Goal: Information Seeking & Learning: Learn about a topic

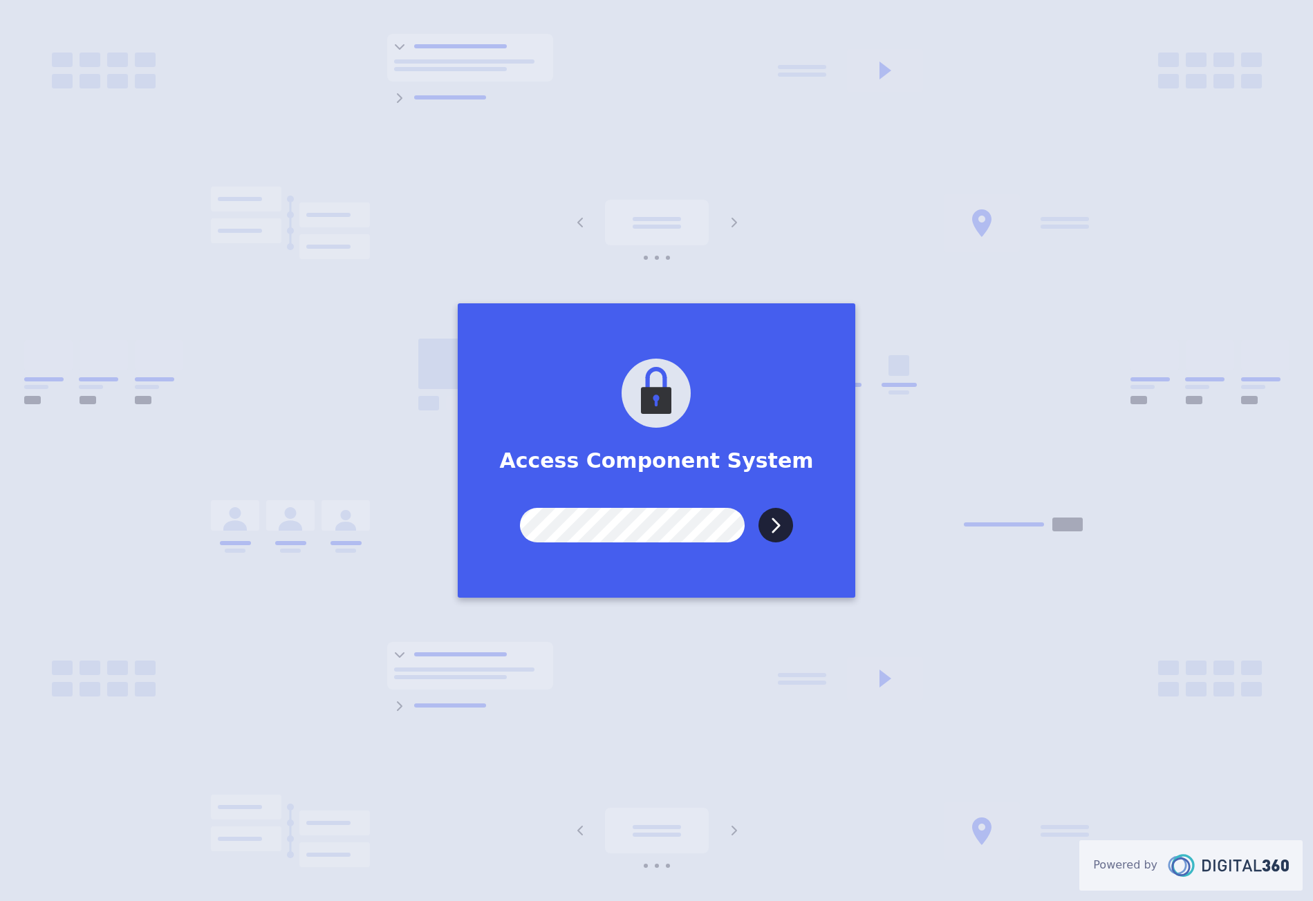
click at [758, 508] on input "Submit" at bounding box center [775, 525] width 35 height 35
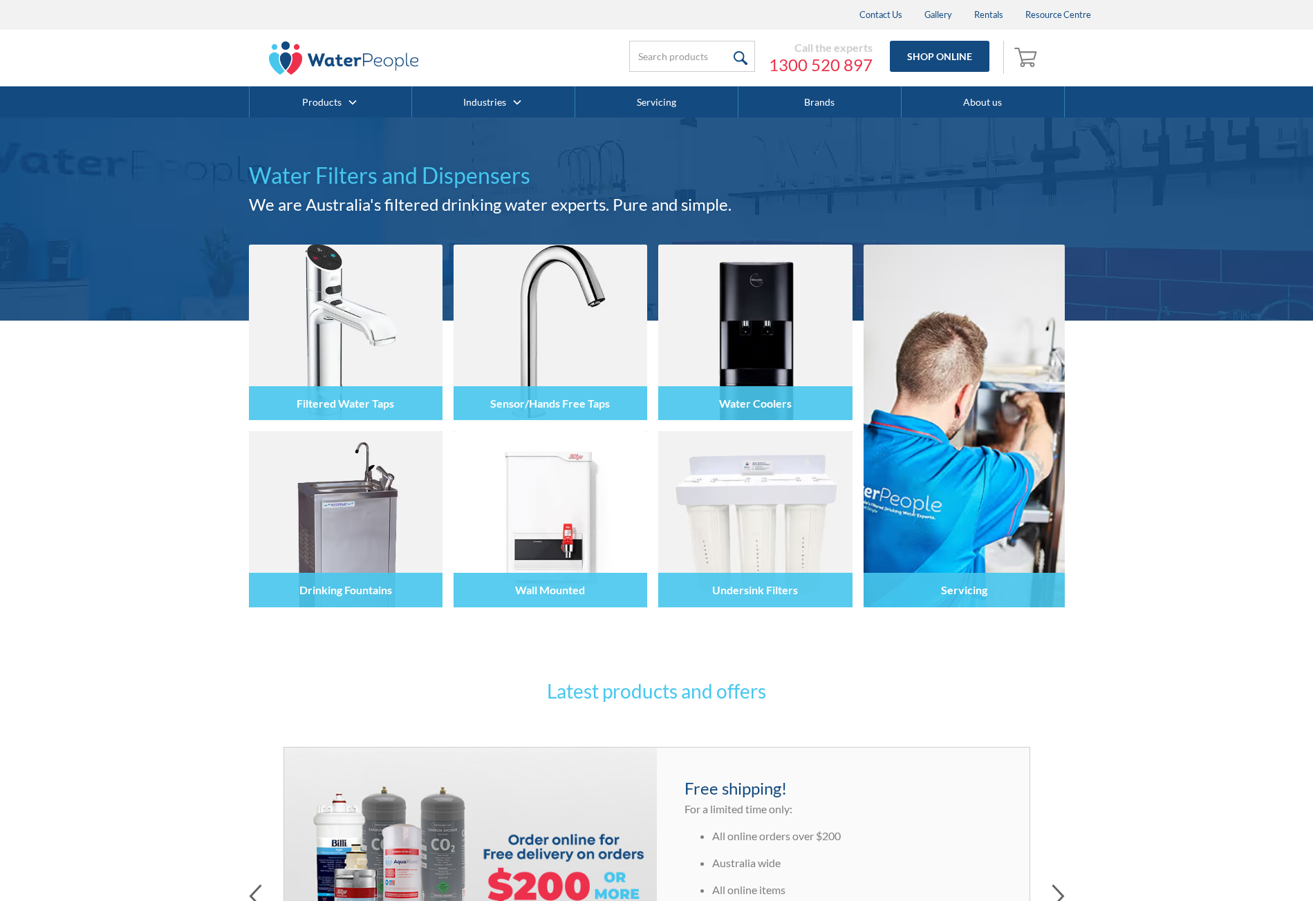
click at [496, 66] on div "Call the experts [PHONE_NUMBER] Shop Online 0 Your Cart Subtotal Pay with brows…" at bounding box center [657, 58] width 816 height 57
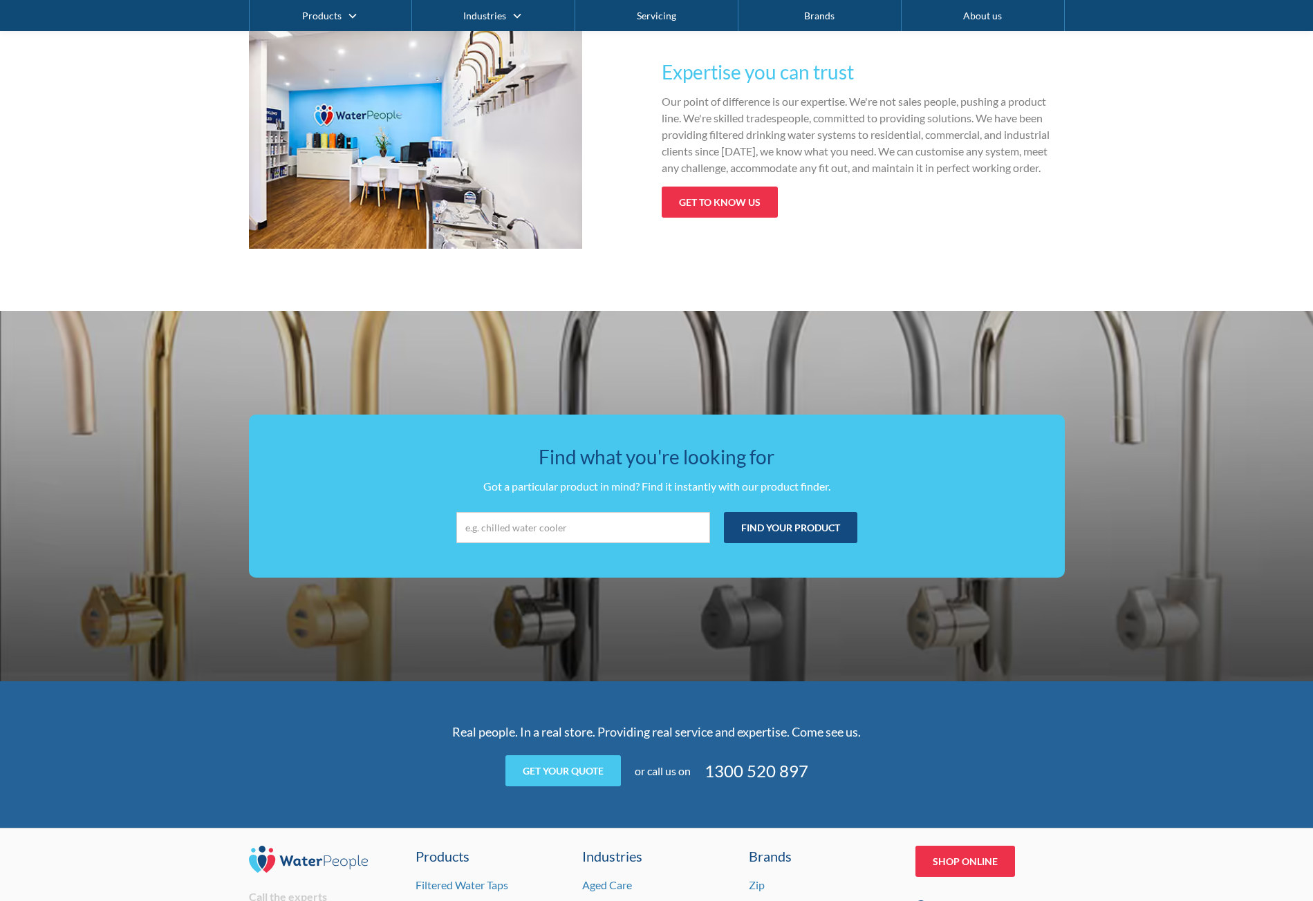
drag, startPoint x: 1163, startPoint y: 295, endPoint x: 1141, endPoint y: 484, distance: 190.1
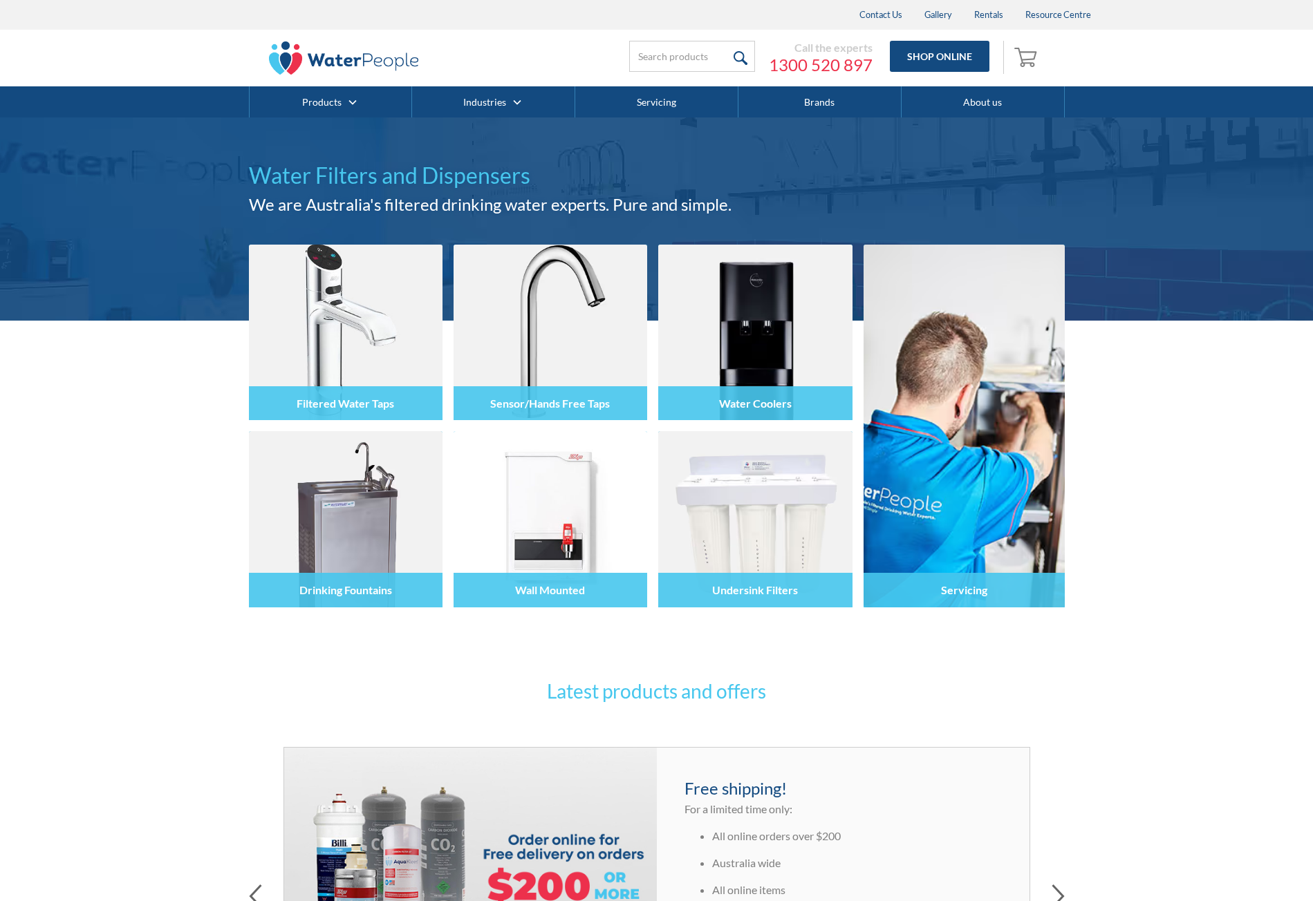
drag, startPoint x: 1046, startPoint y: 250, endPoint x: 966, endPoint y: 169, distance: 114.4
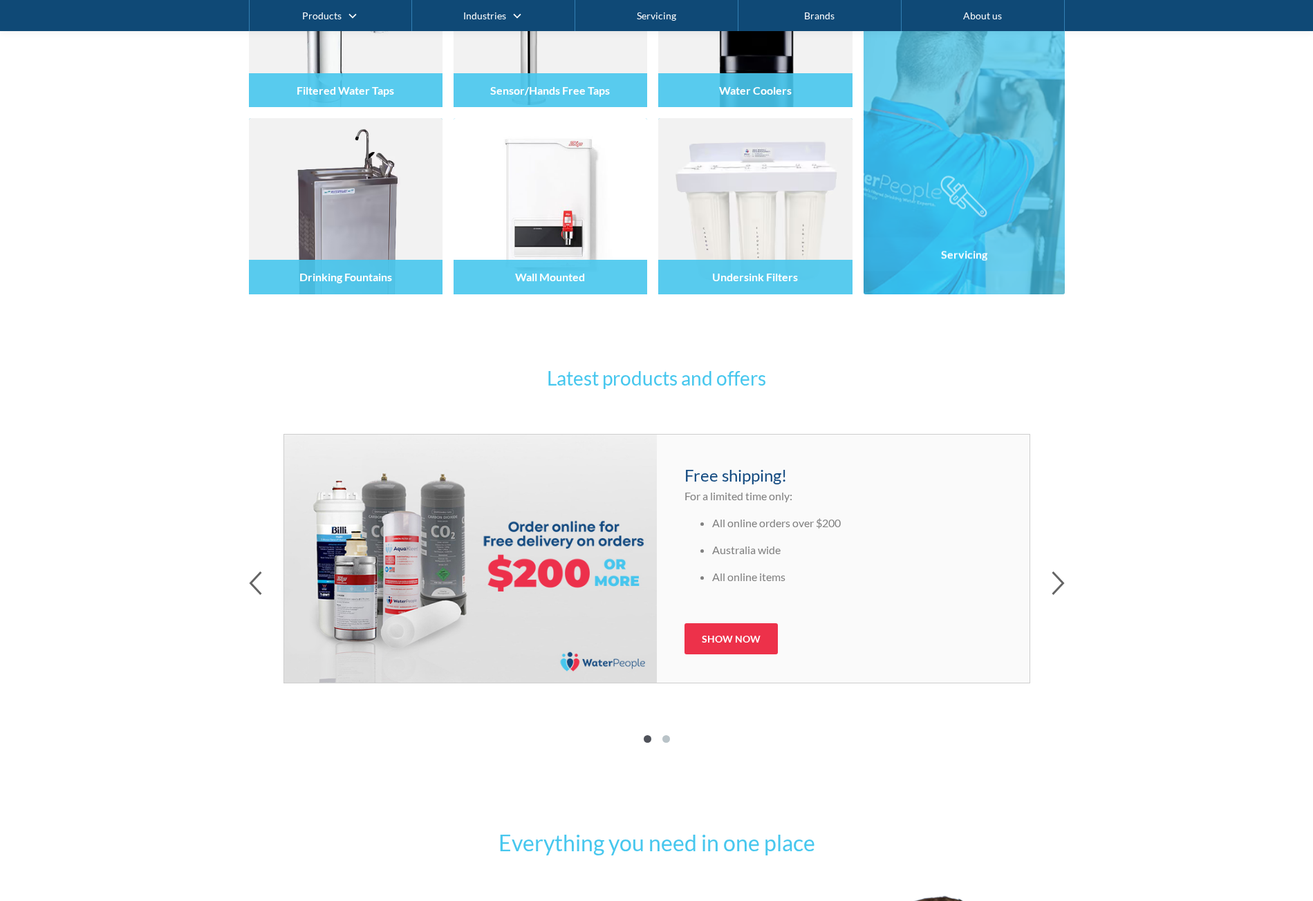
scroll to position [484, 0]
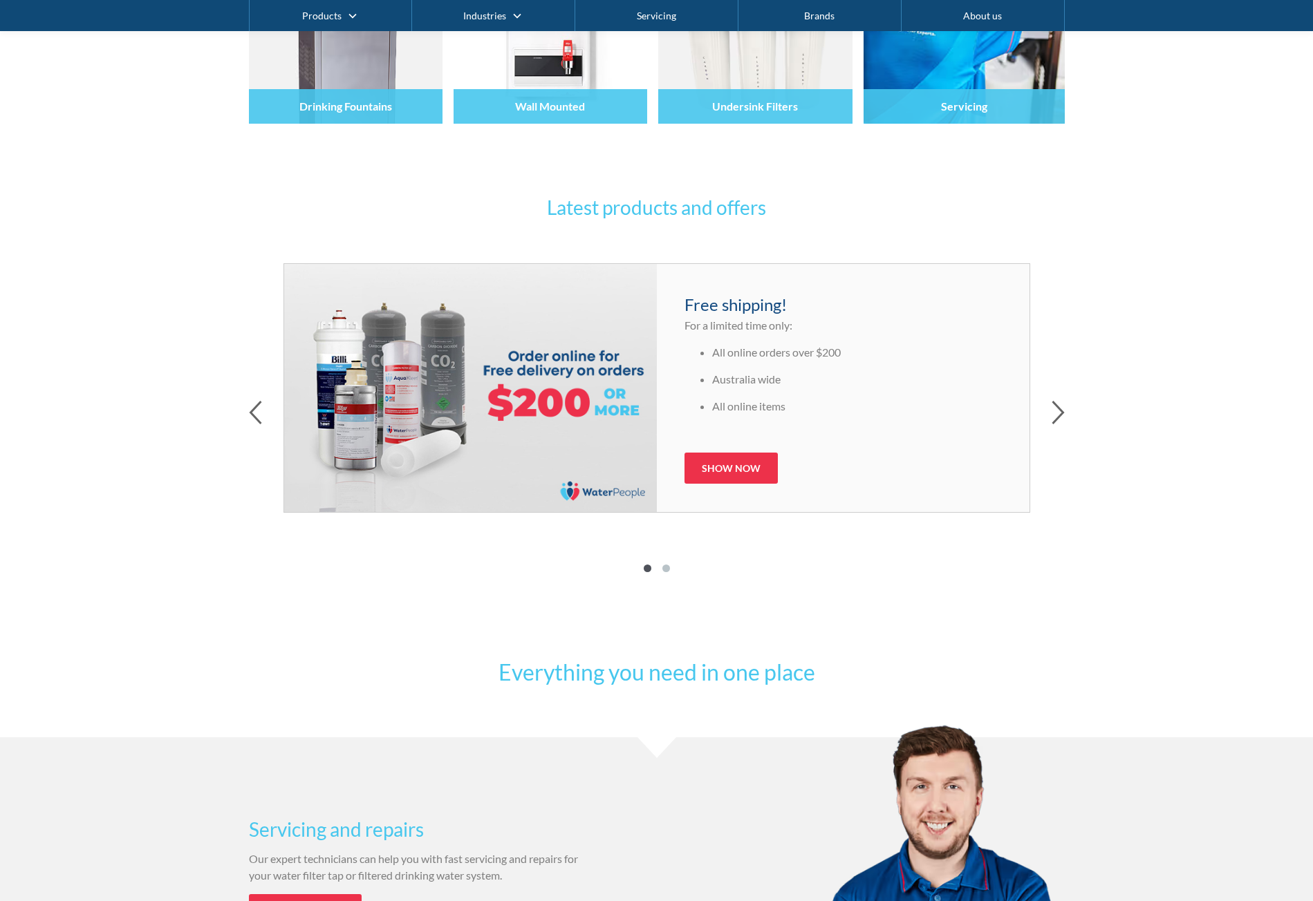
click at [1047, 408] on div at bounding box center [657, 414] width 816 height 28
click at [1058, 409] on icon "button" at bounding box center [1057, 412] width 13 height 24
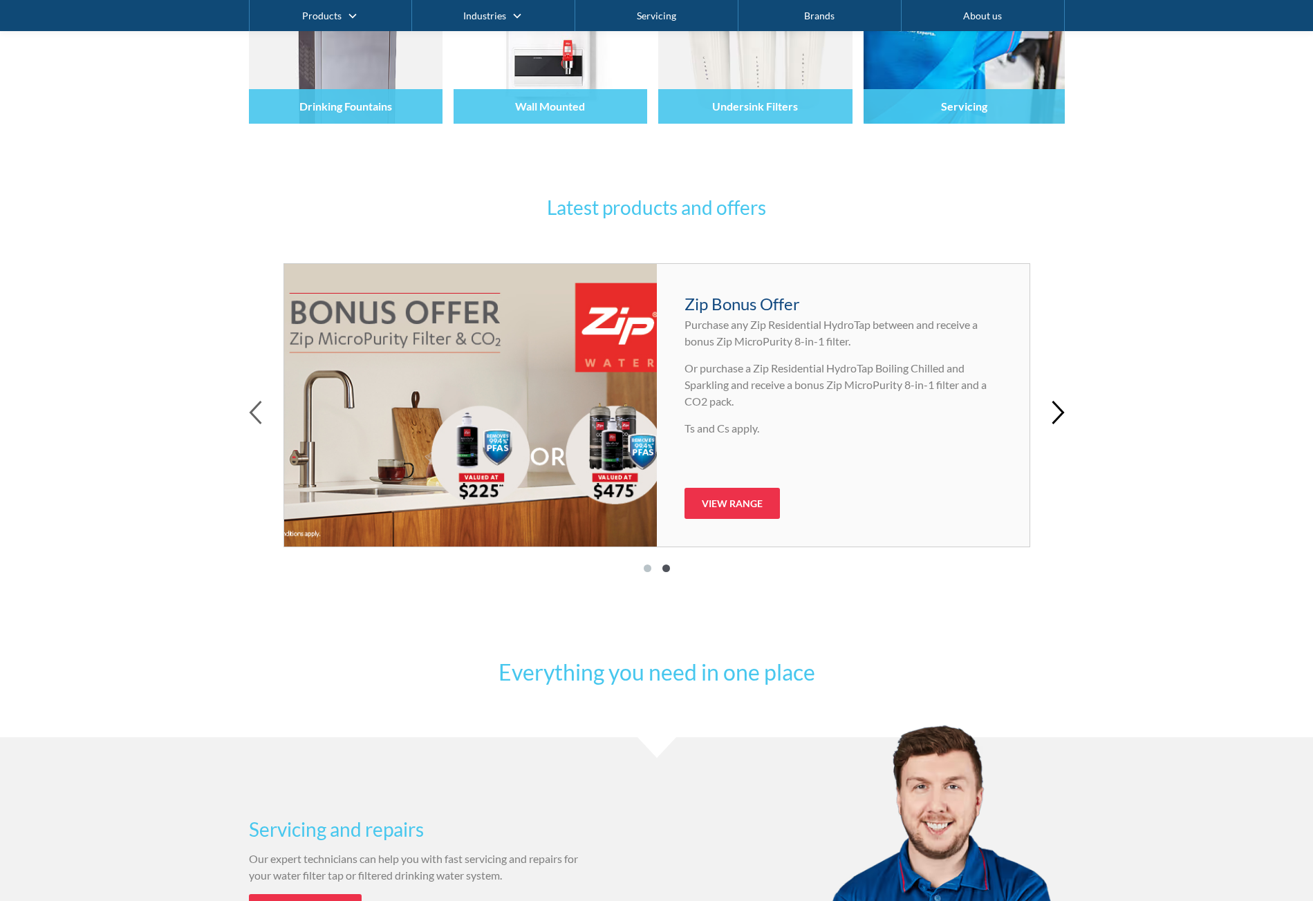
click at [1058, 409] on icon "button" at bounding box center [1057, 412] width 13 height 24
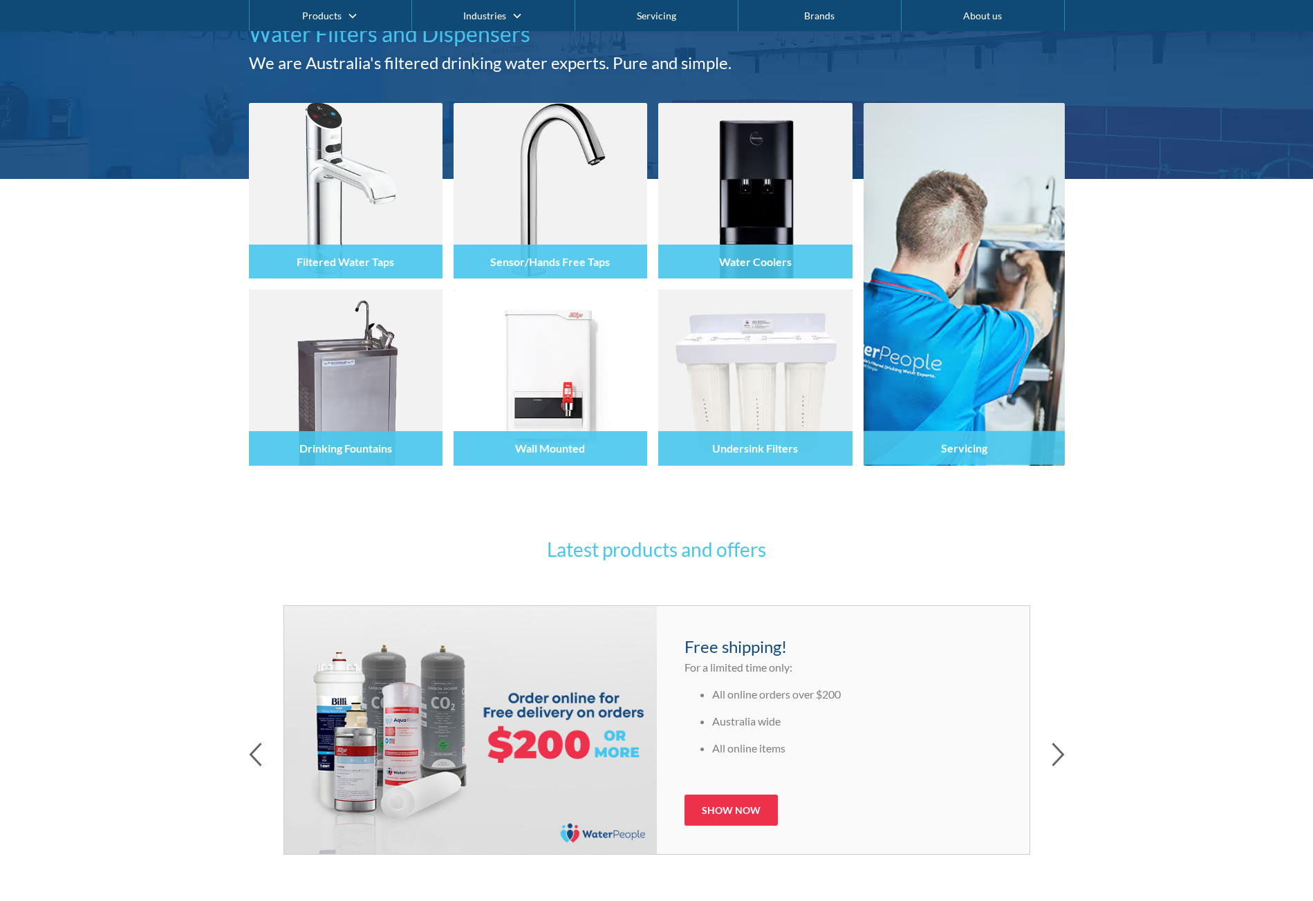
scroll to position [0, 0]
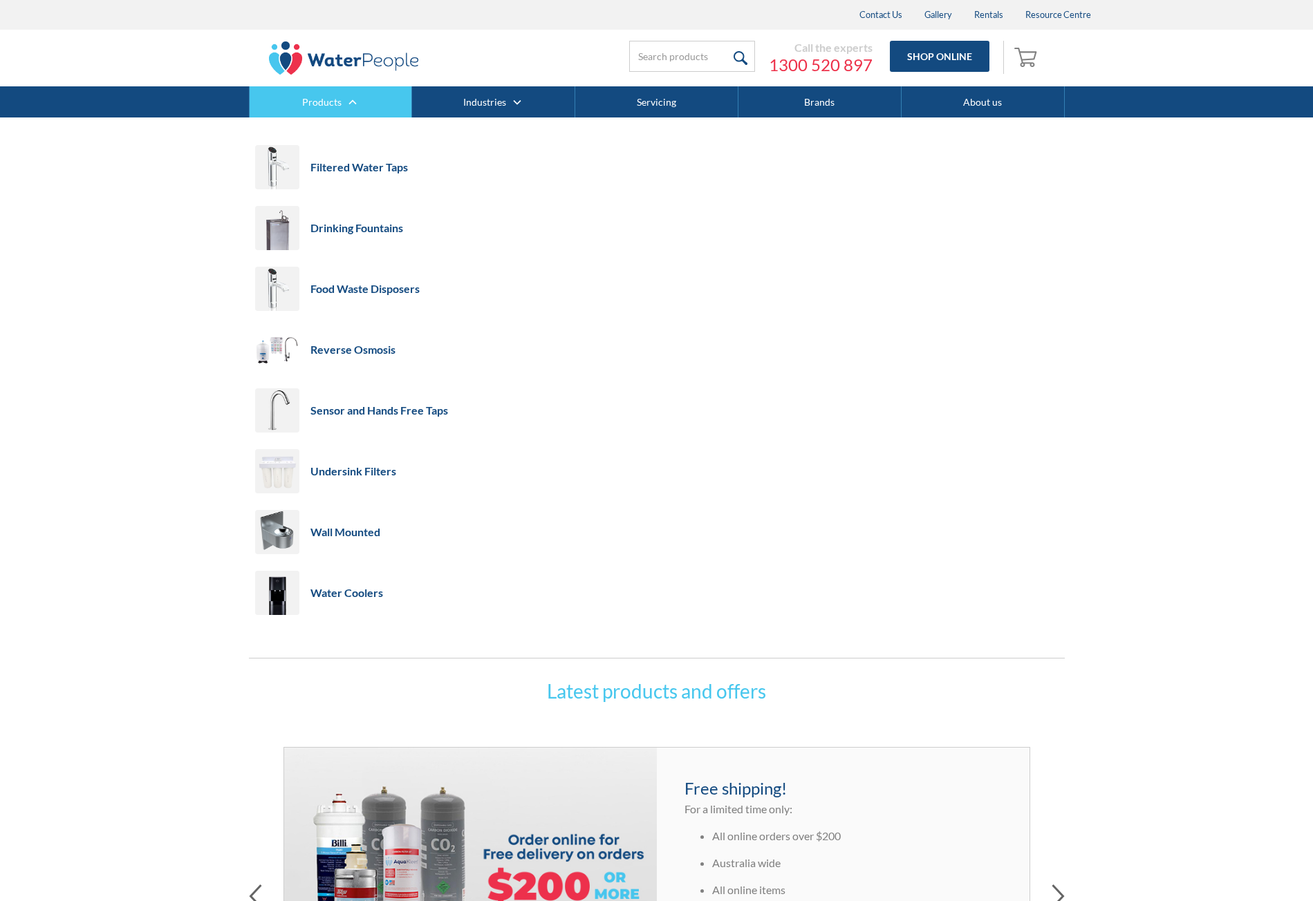
click at [350, 95] on div "Products" at bounding box center [330, 101] width 163 height 31
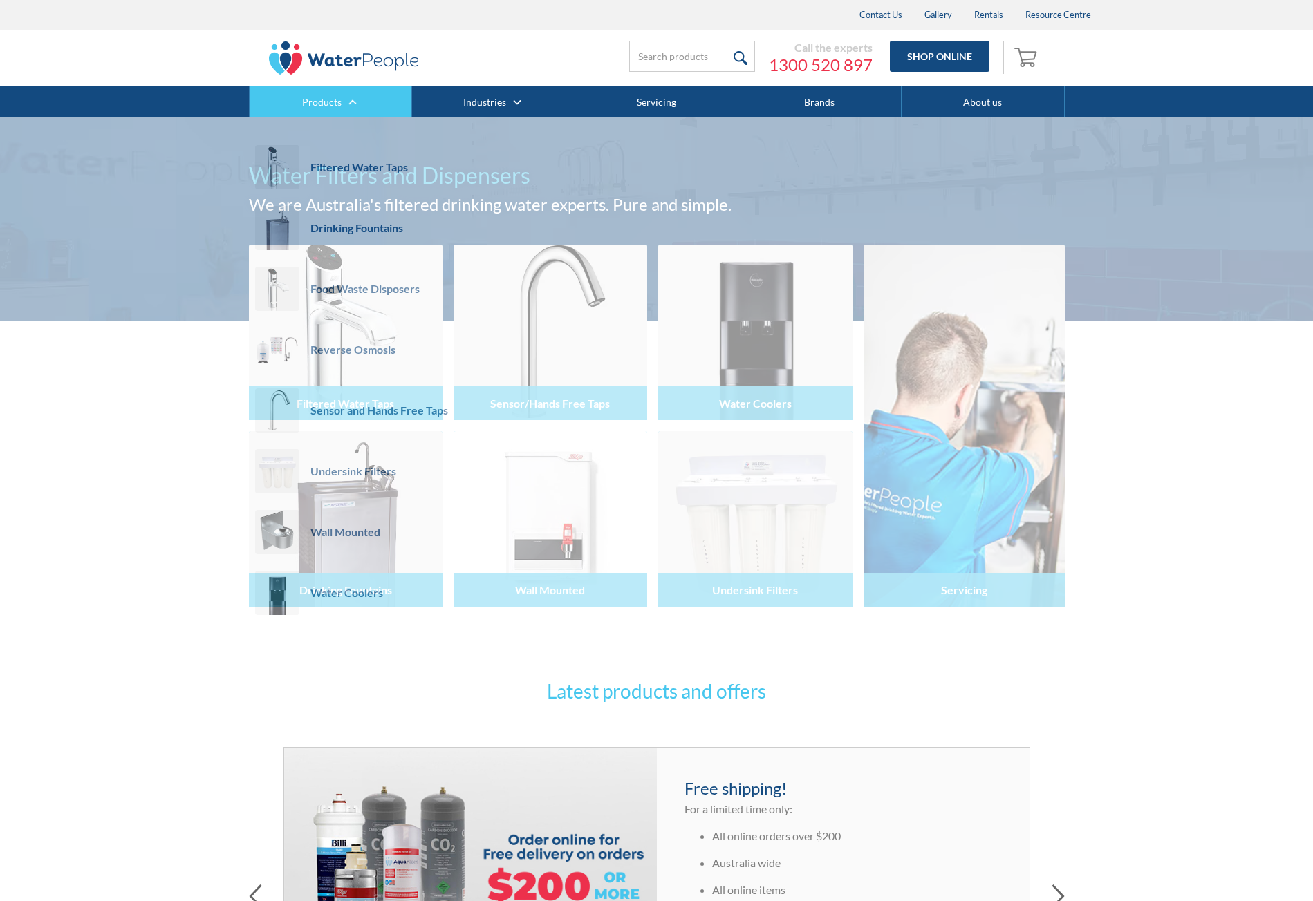
click at [351, 96] on div "Products" at bounding box center [330, 101] width 163 height 31
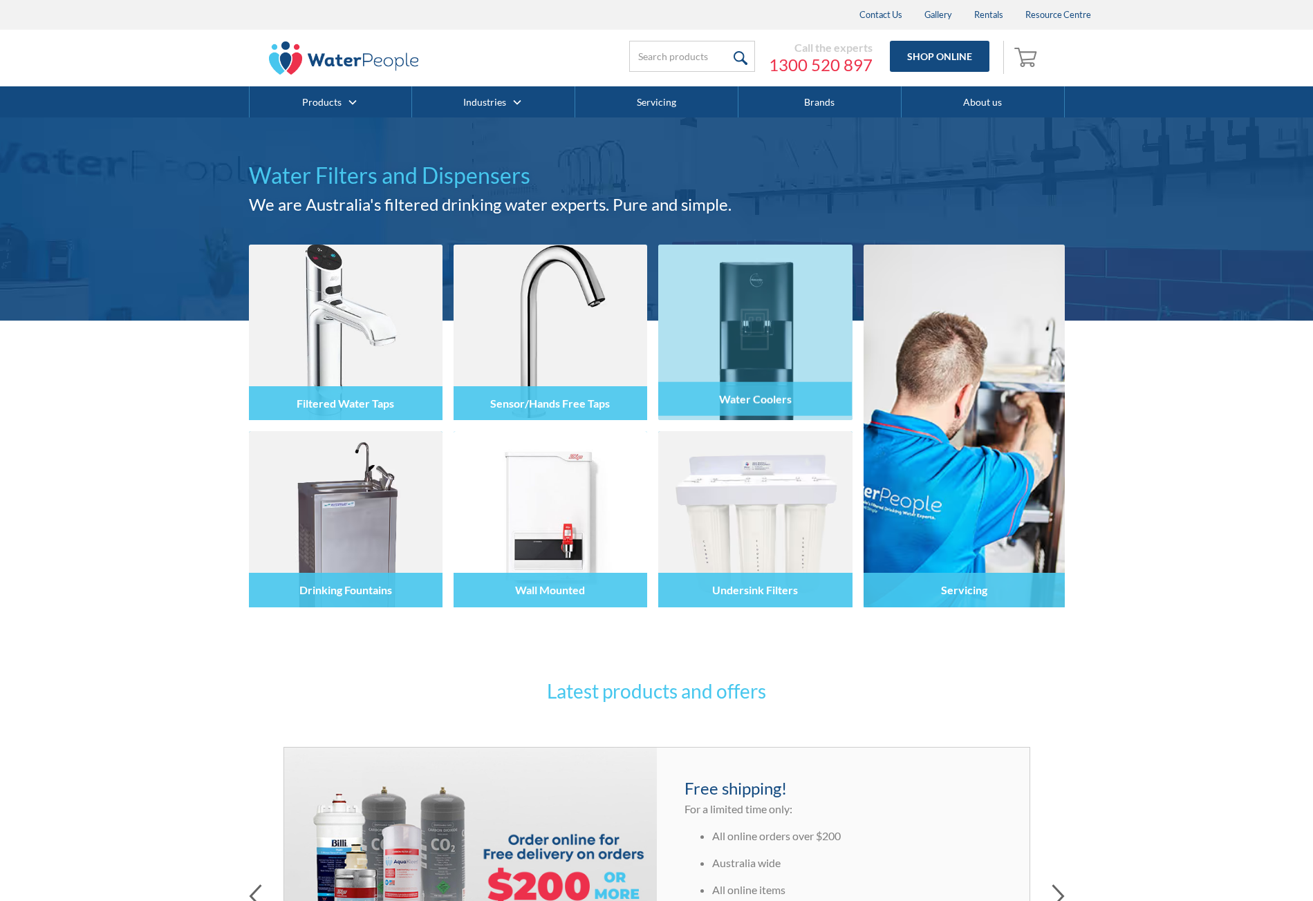
drag, startPoint x: 949, startPoint y: 491, endPoint x: 829, endPoint y: 261, distance: 259.4
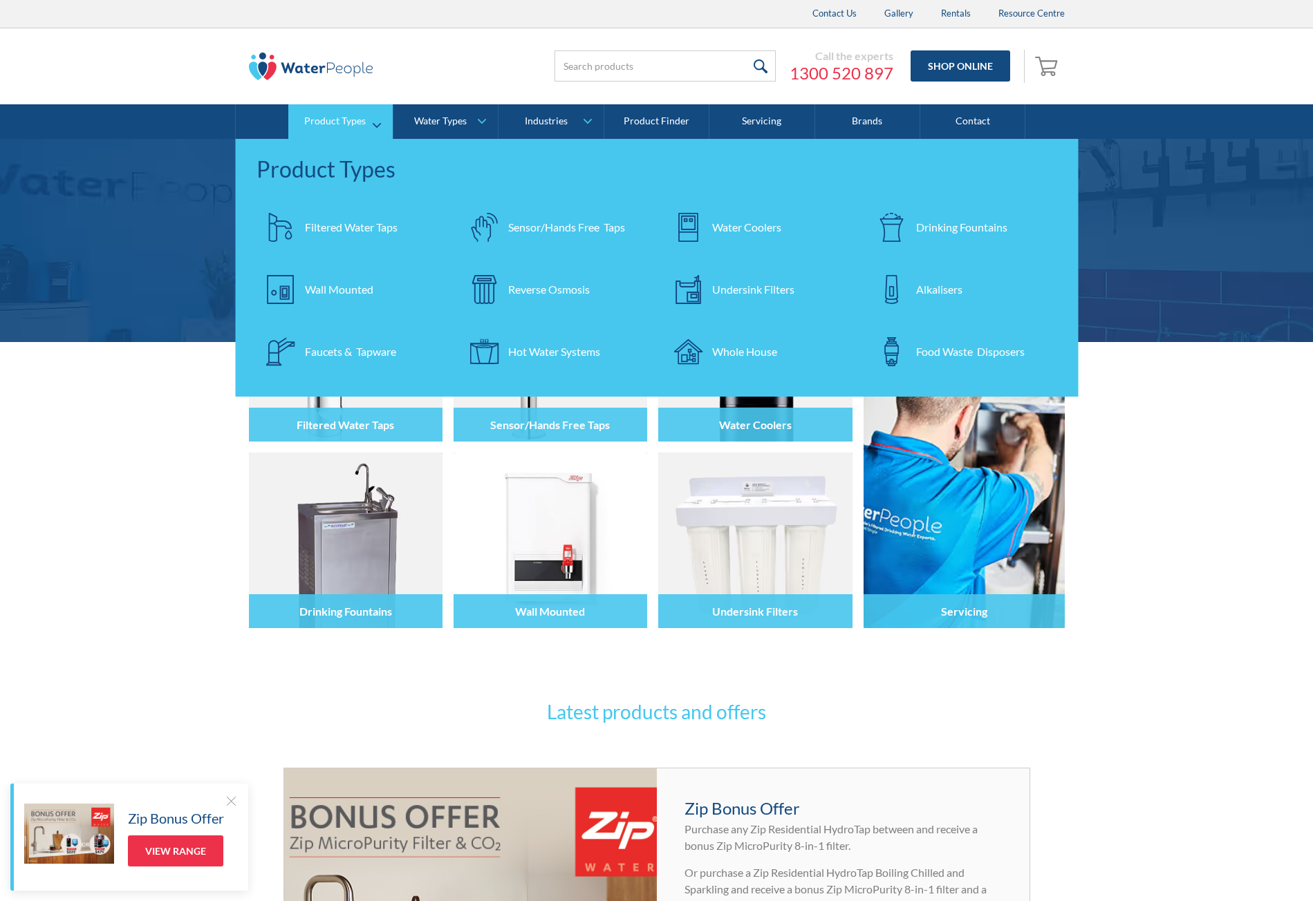
click at [342, 222] on div "Filtered Water Taps" at bounding box center [351, 227] width 93 height 17
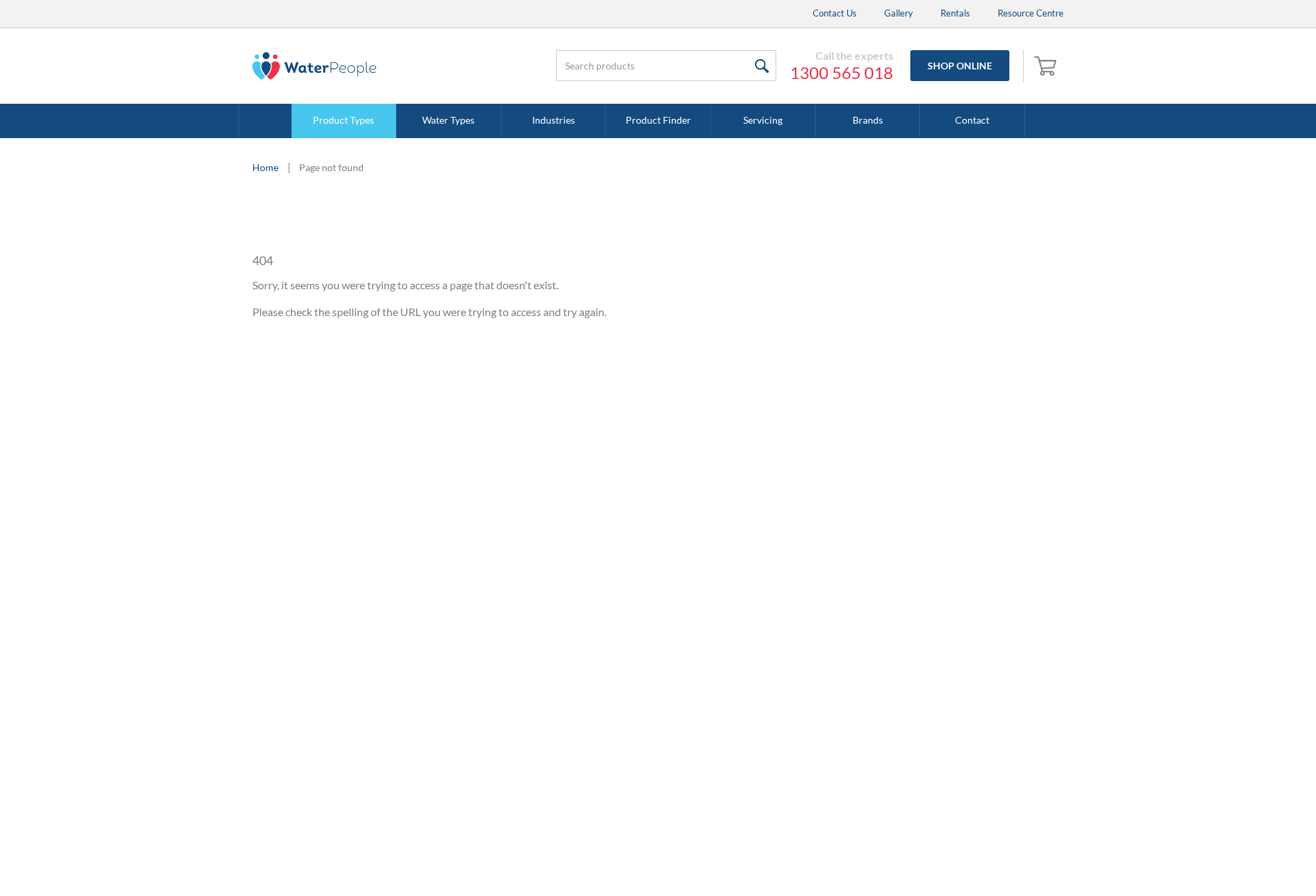
click at [315, 110] on link "Product Types" at bounding box center [343, 120] width 104 height 35
click at [356, 131] on link "Product Types" at bounding box center [343, 120] width 104 height 35
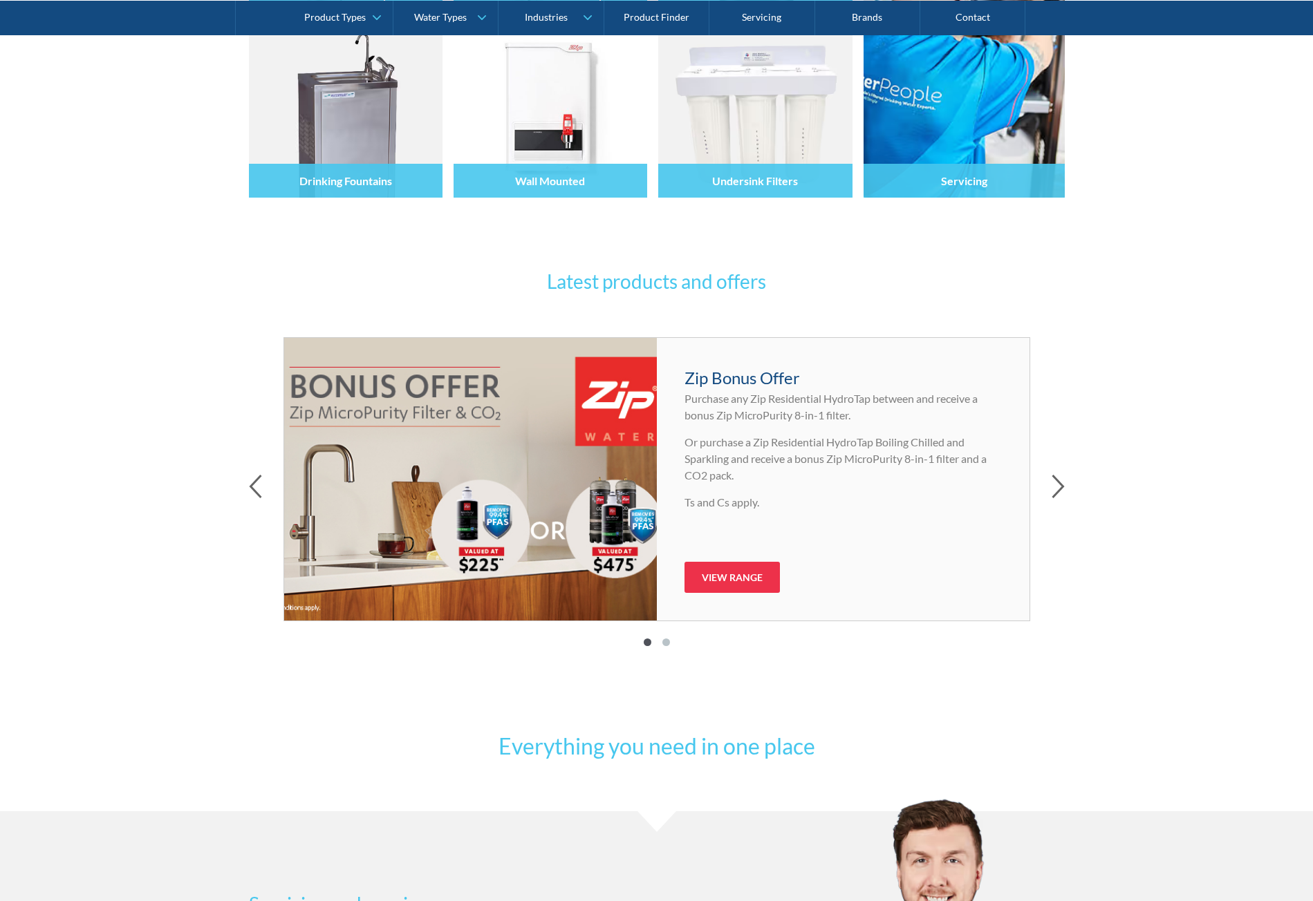
drag, startPoint x: 1189, startPoint y: 140, endPoint x: 1118, endPoint y: -46, distance: 198.2
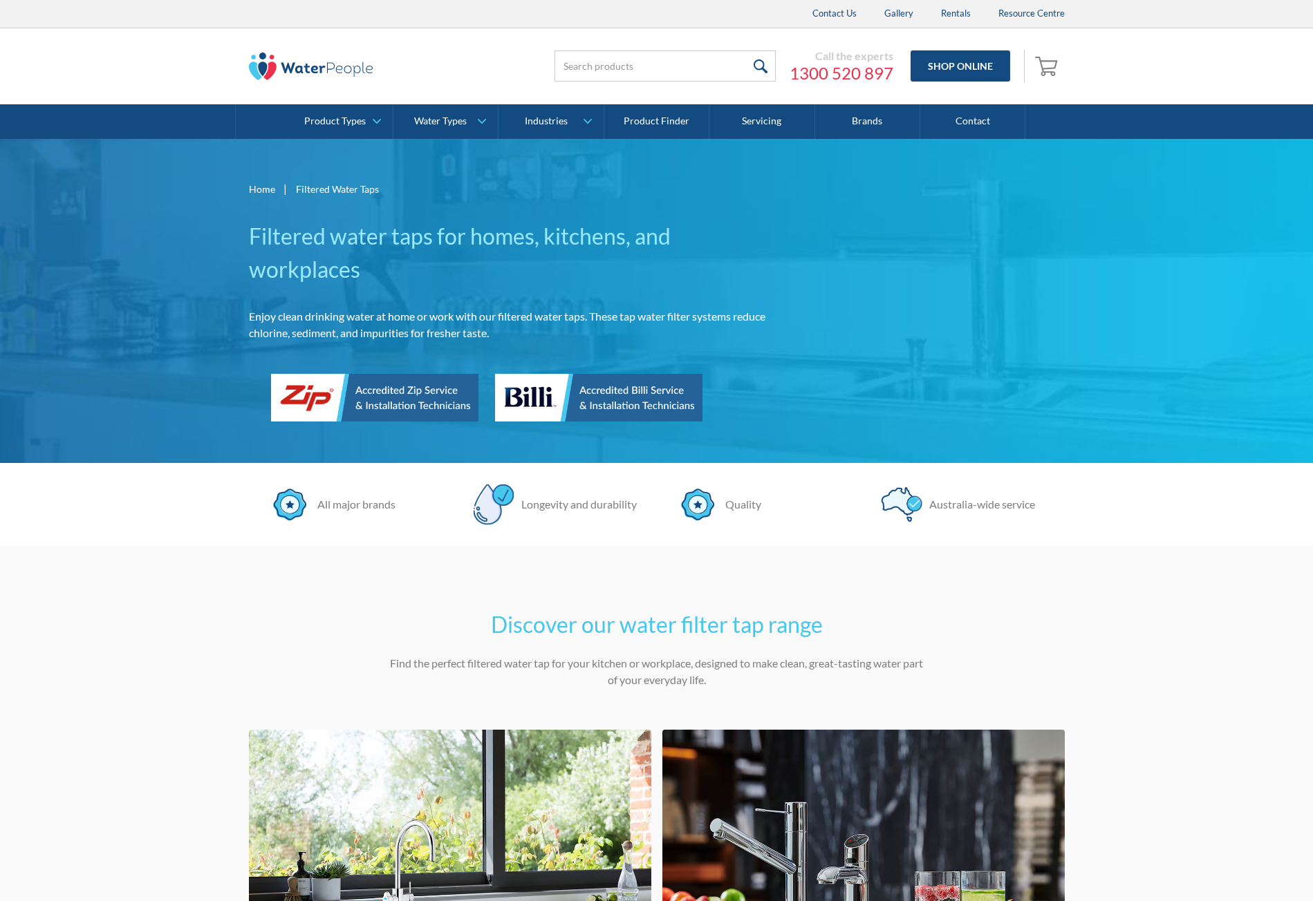
drag, startPoint x: 236, startPoint y: 534, endPoint x: 312, endPoint y: 488, distance: 89.6
click at [236, 534] on section "All major brands Longevity and durability Quality Australia-wide service All ma…" at bounding box center [656, 504] width 1313 height 83
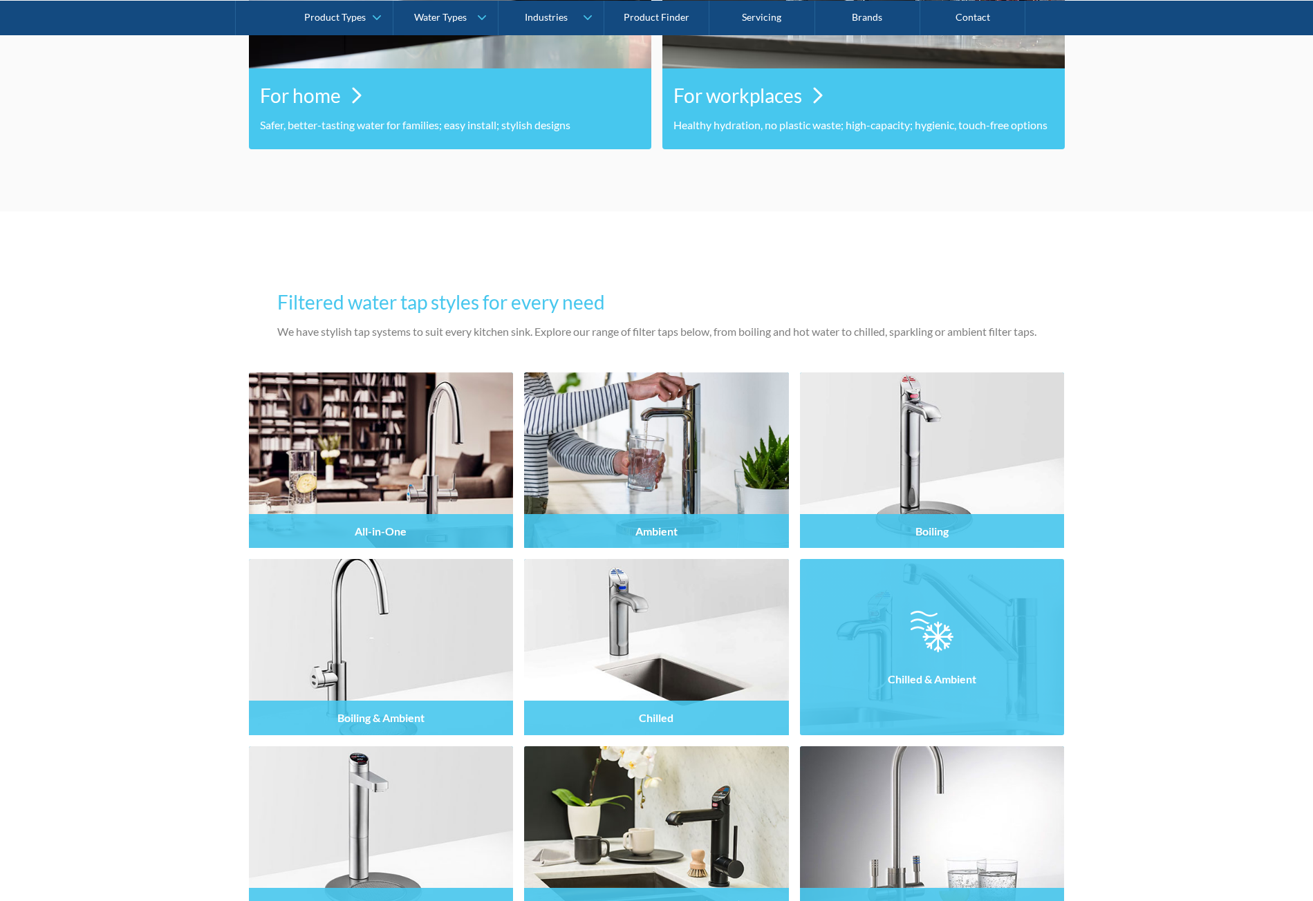
scroll to position [829, 0]
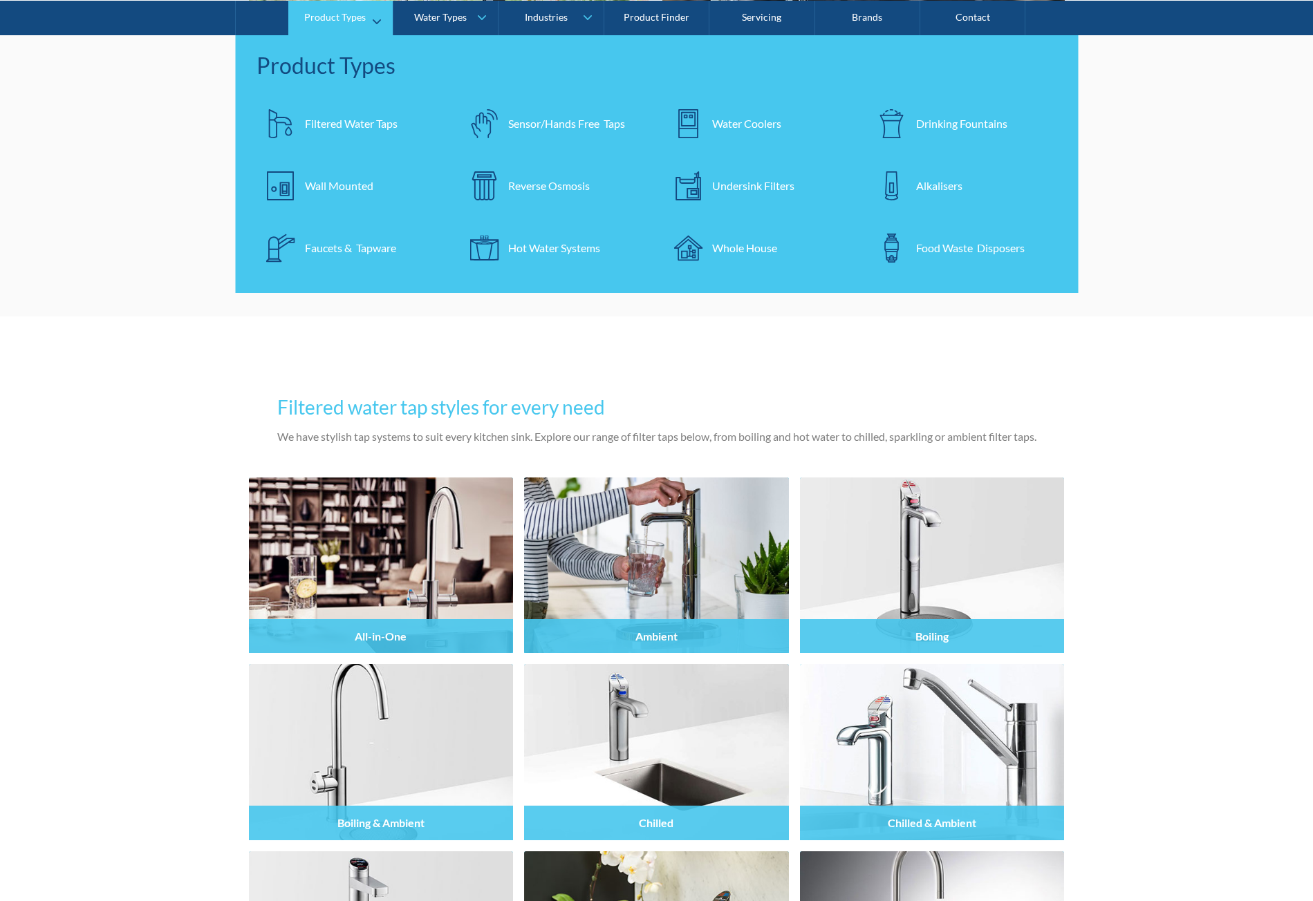
click at [350, 188] on div "Wall Mounted" at bounding box center [339, 185] width 68 height 17
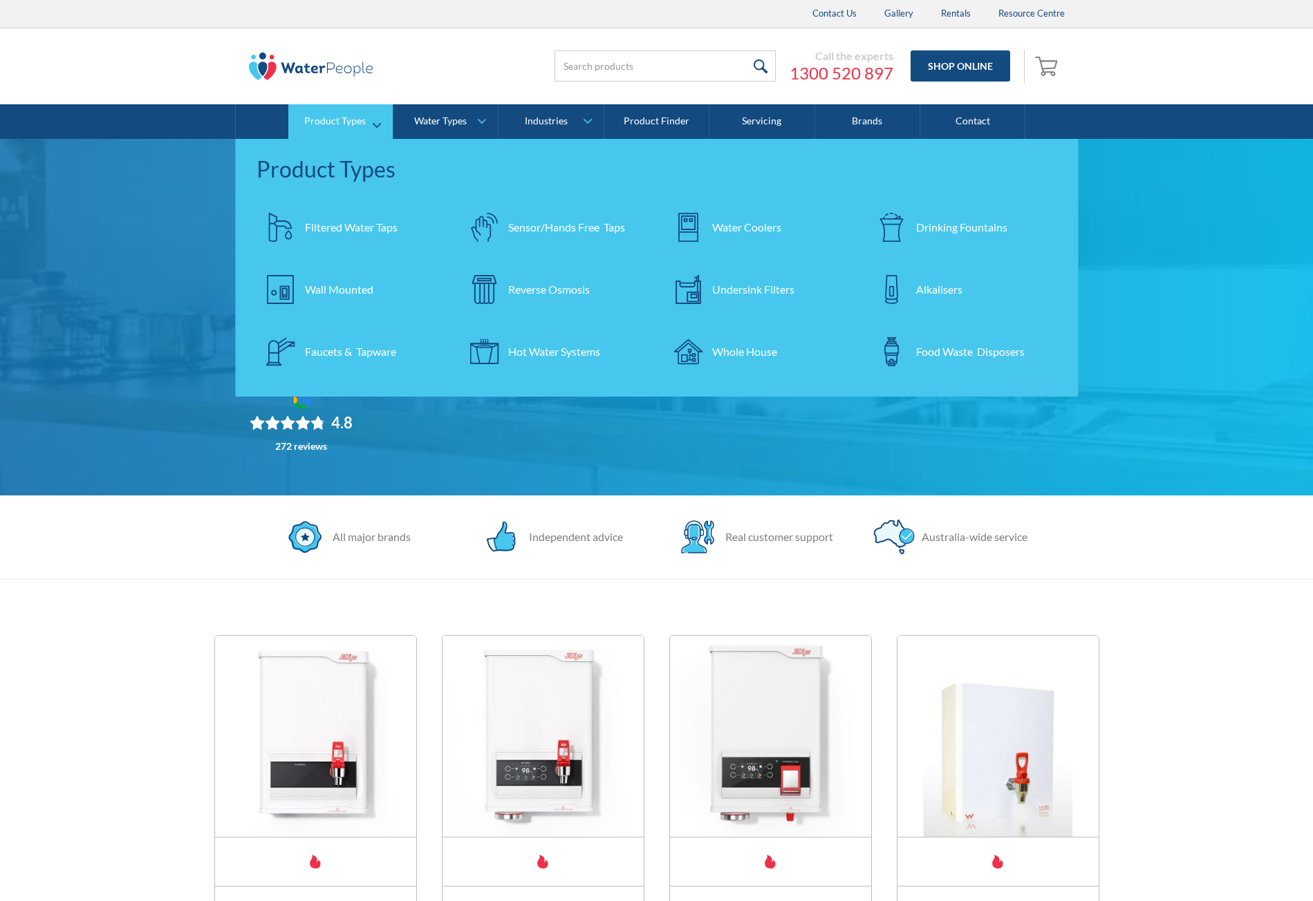
click at [930, 224] on div "Drinking Fountains" at bounding box center [961, 227] width 91 height 17
click at [906, 231] on div at bounding box center [891, 227] width 48 height 48
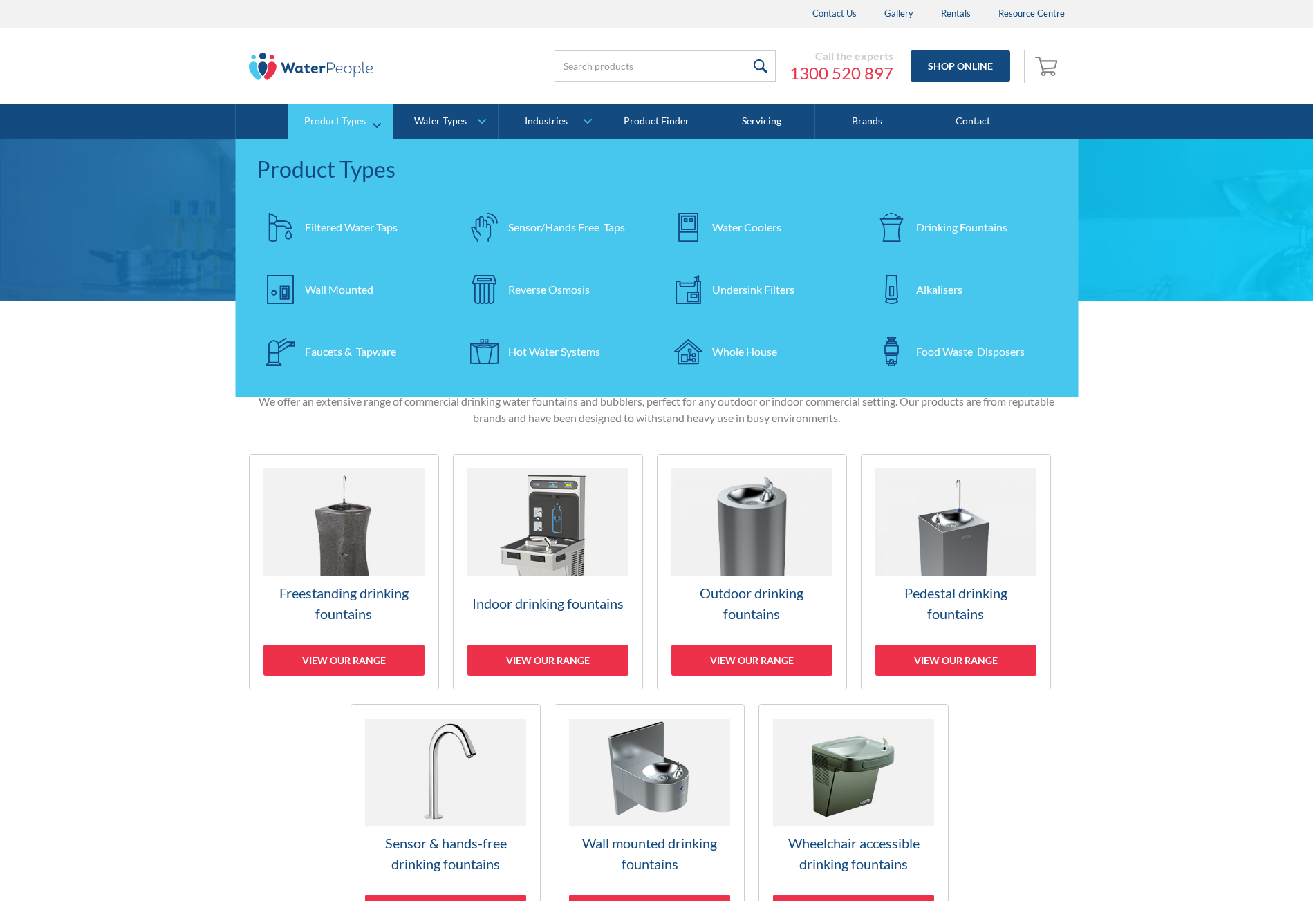
click at [338, 227] on div "Filtered Water Taps" at bounding box center [351, 227] width 93 height 17
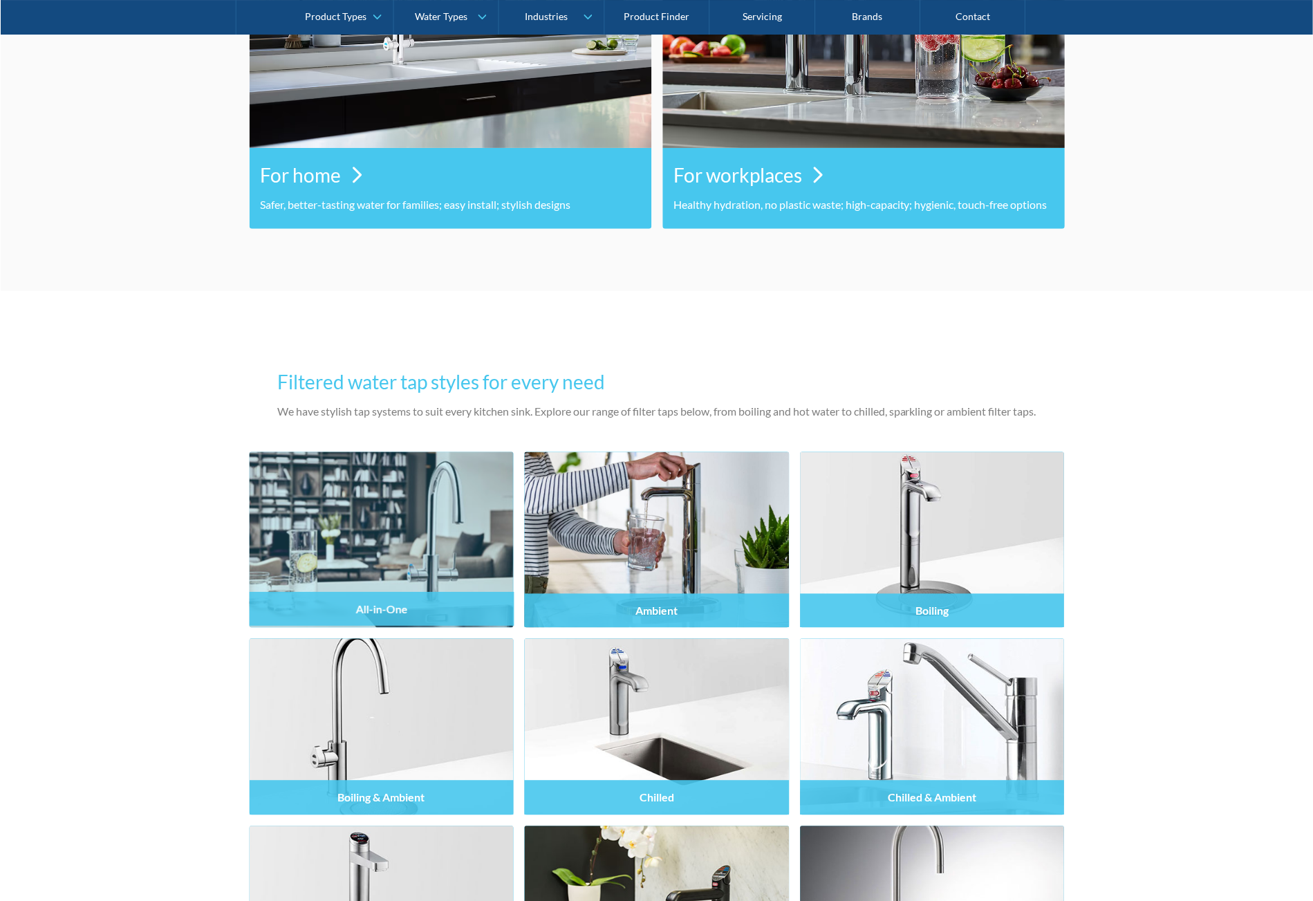
scroll to position [1106, 0]
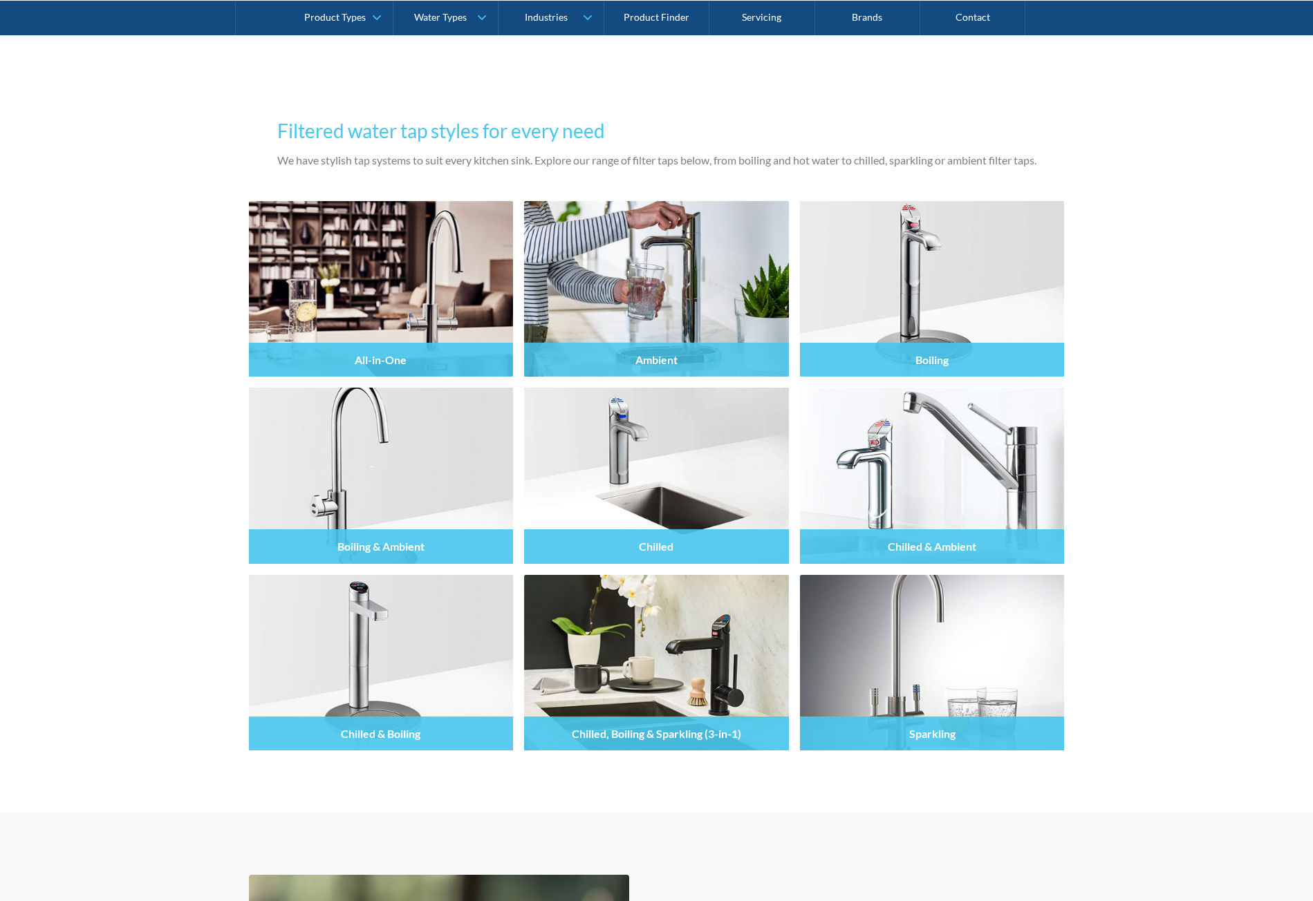
click at [626, 131] on h3 "Filtered water tap styles for every need" at bounding box center [656, 130] width 759 height 29
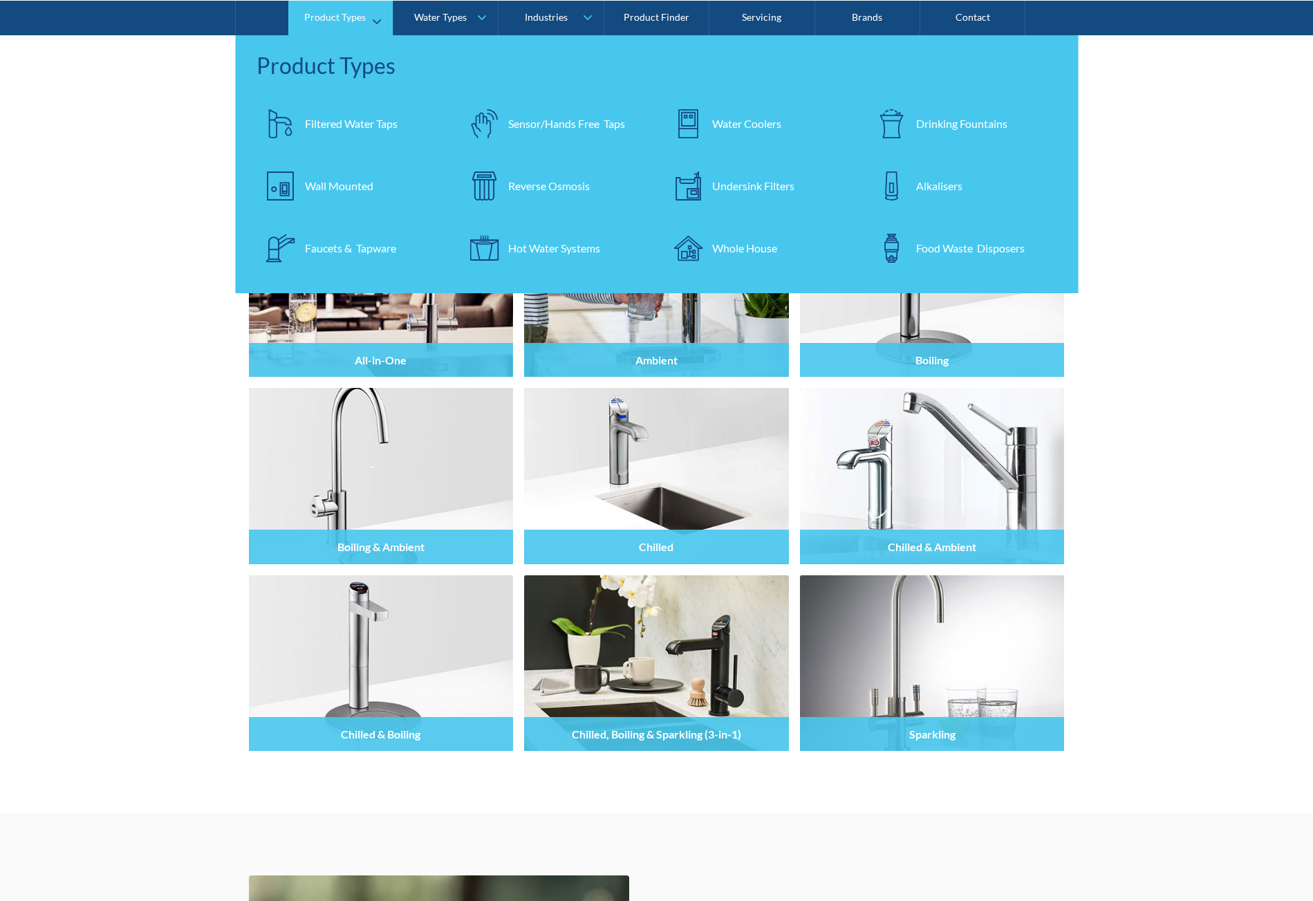
click at [921, 133] on link "Drinking Fountains" at bounding box center [962, 123] width 190 height 48
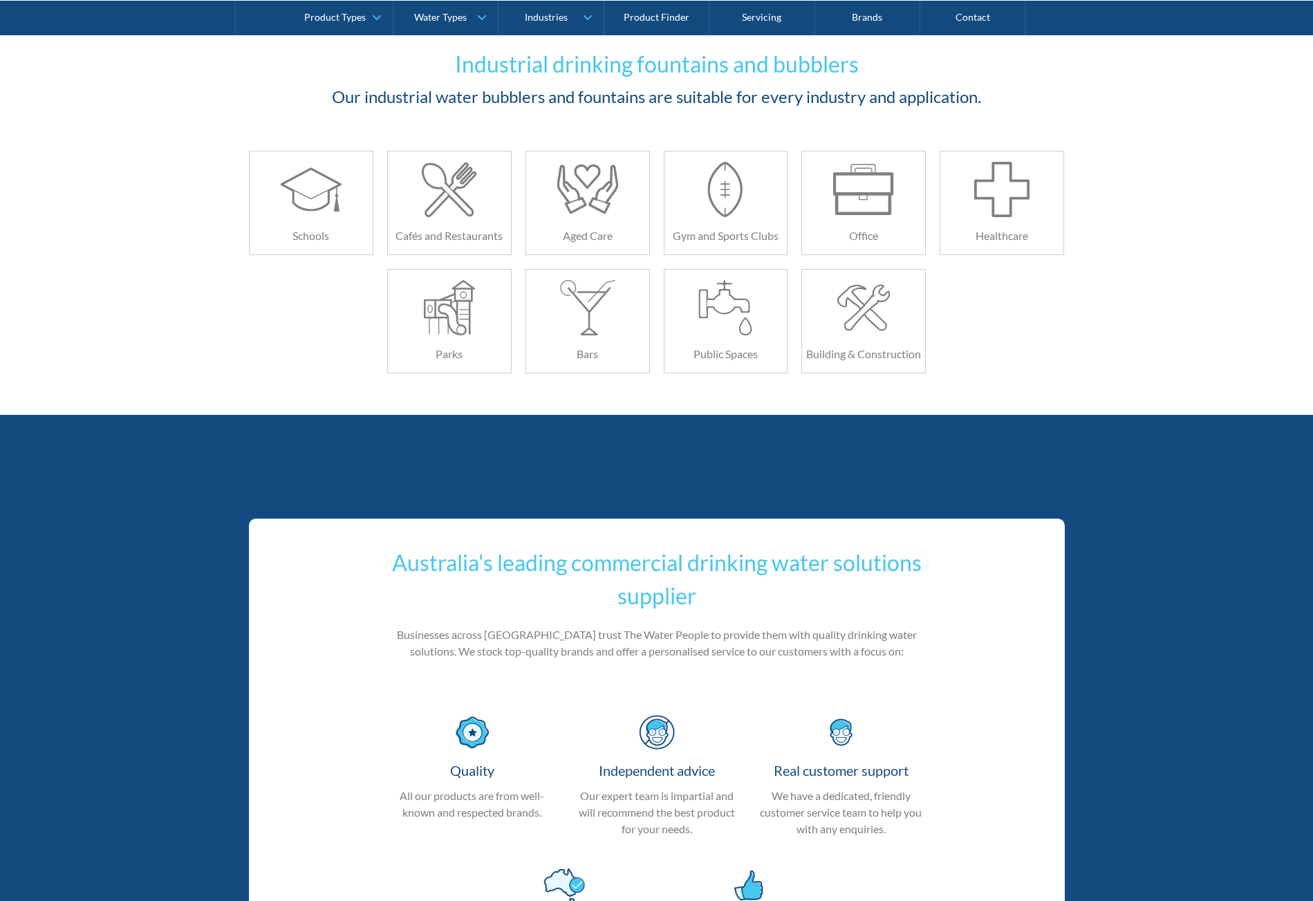
drag, startPoint x: 1147, startPoint y: 470, endPoint x: 1152, endPoint y: 516, distance: 45.9
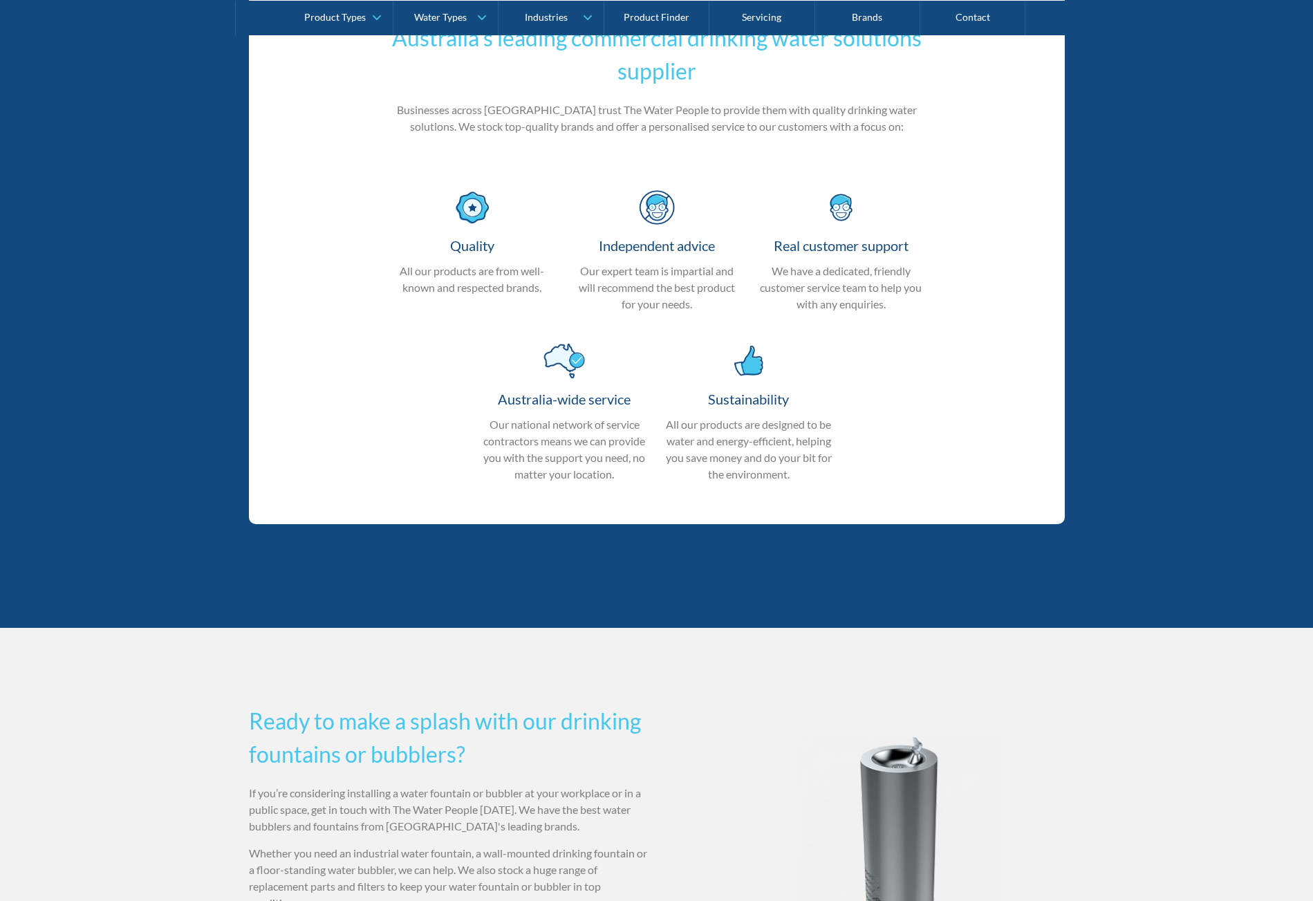
drag, startPoint x: 1154, startPoint y: 567, endPoint x: 1179, endPoint y: 848, distance: 282.5
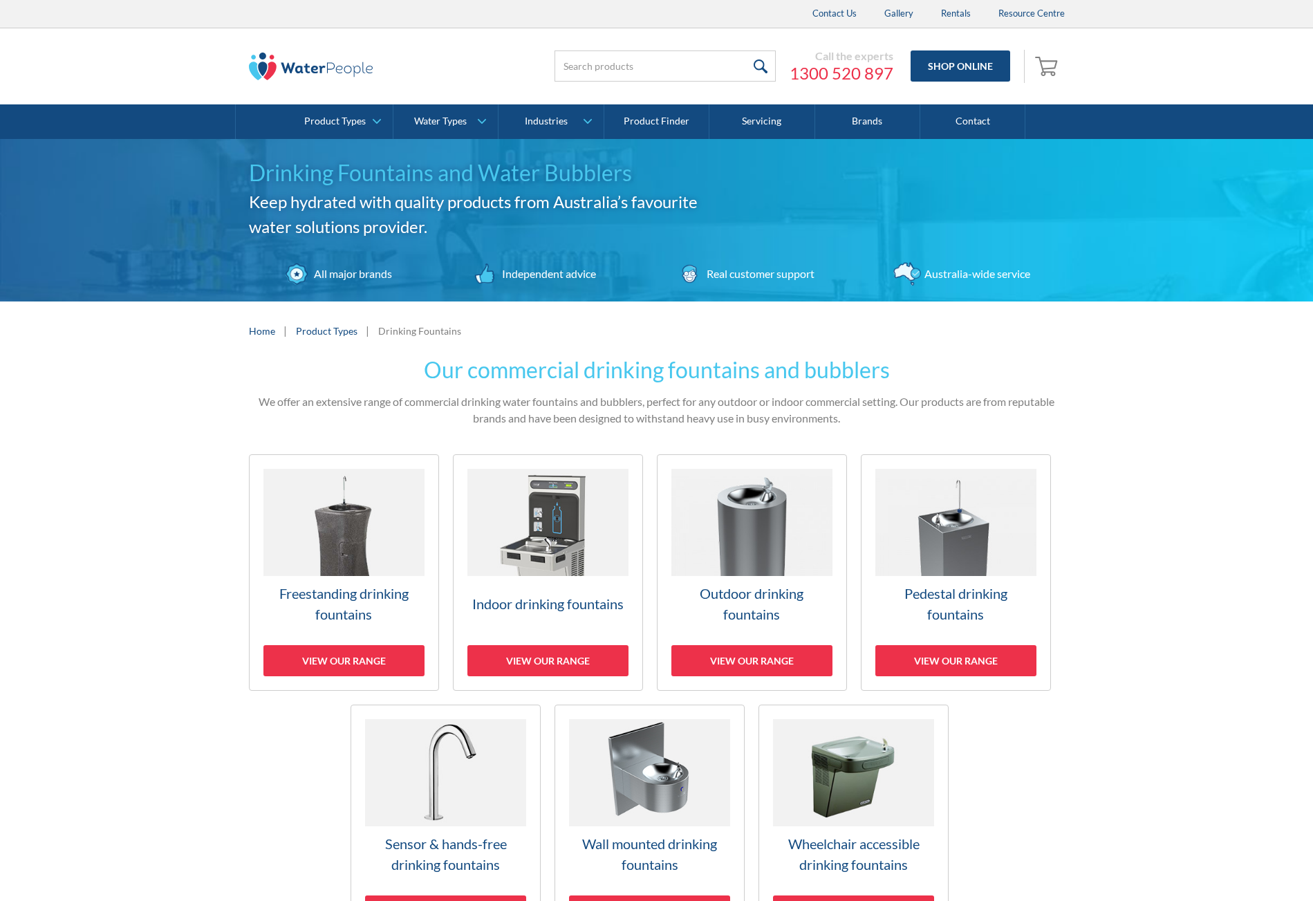
drag, startPoint x: 1154, startPoint y: 650, endPoint x: 1080, endPoint y: 339, distance: 319.7
drag, startPoint x: 1101, startPoint y: 412, endPoint x: 1100, endPoint y: 122, distance: 290.3
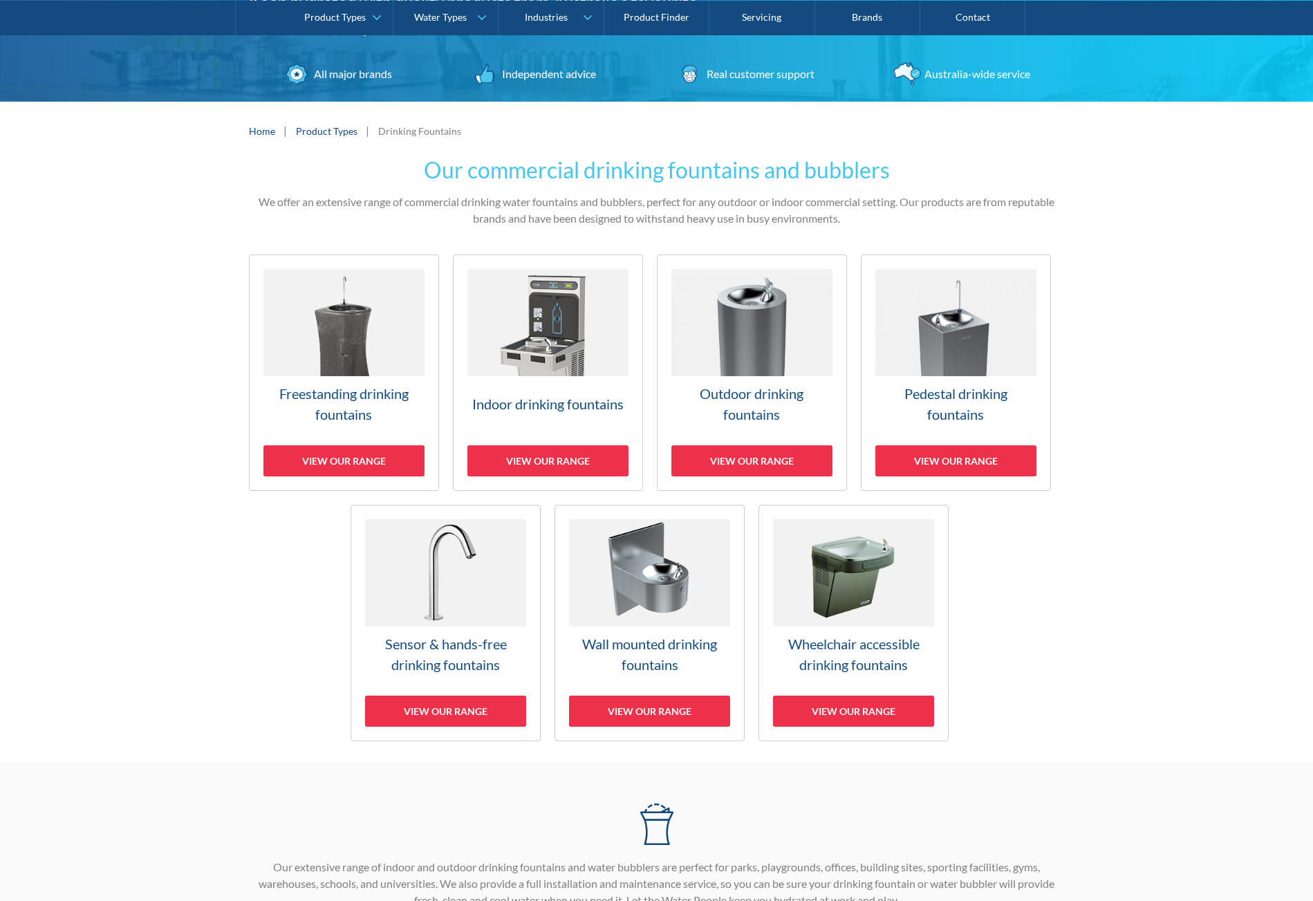
scroll to position [207, 0]
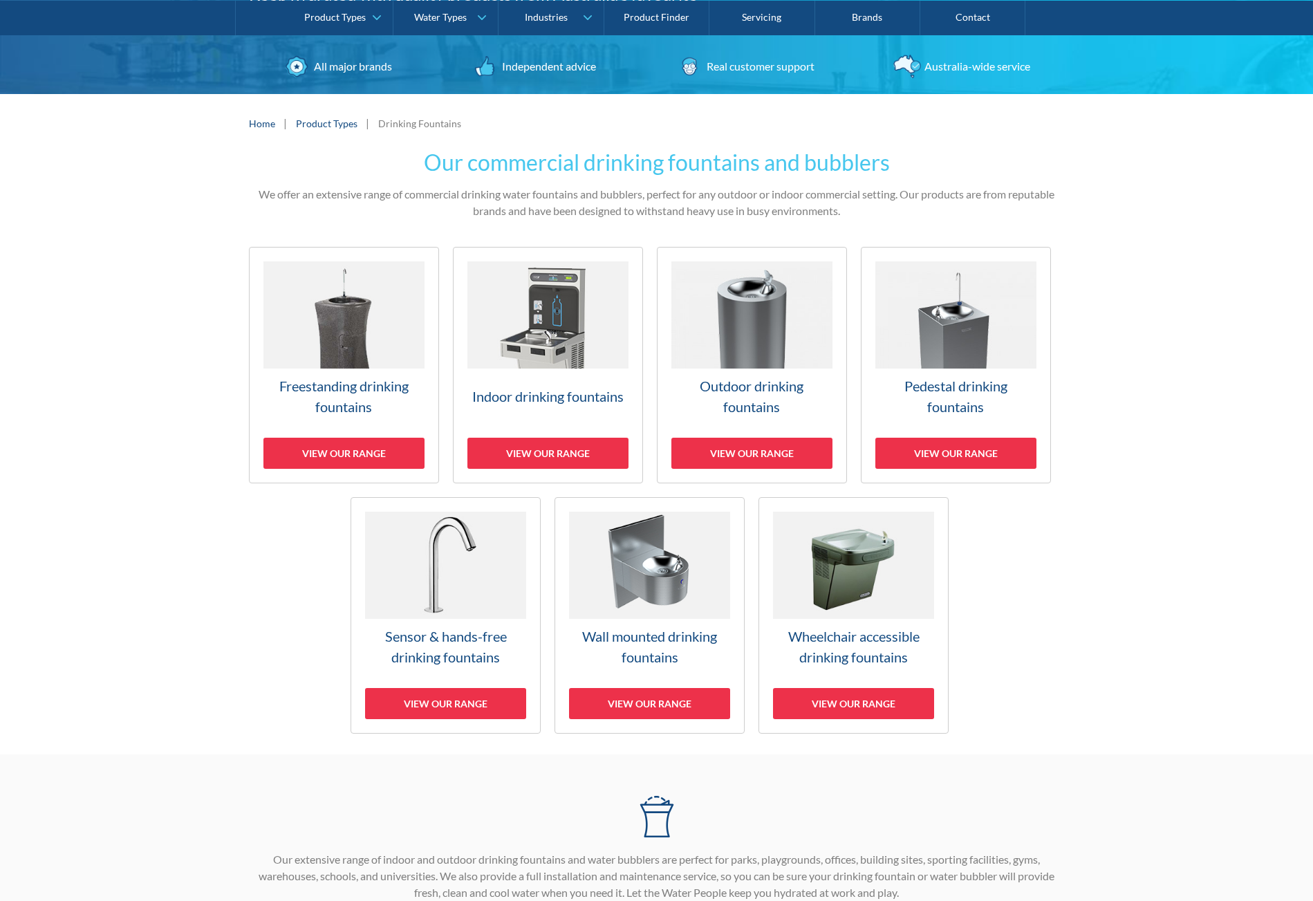
click at [238, 162] on div "Our commercial drinking fountains and bubblers We offer an extensive range of c…" at bounding box center [656, 454] width 1313 height 602
click at [331, 123] on link "Product Types" at bounding box center [327, 123] width 62 height 15
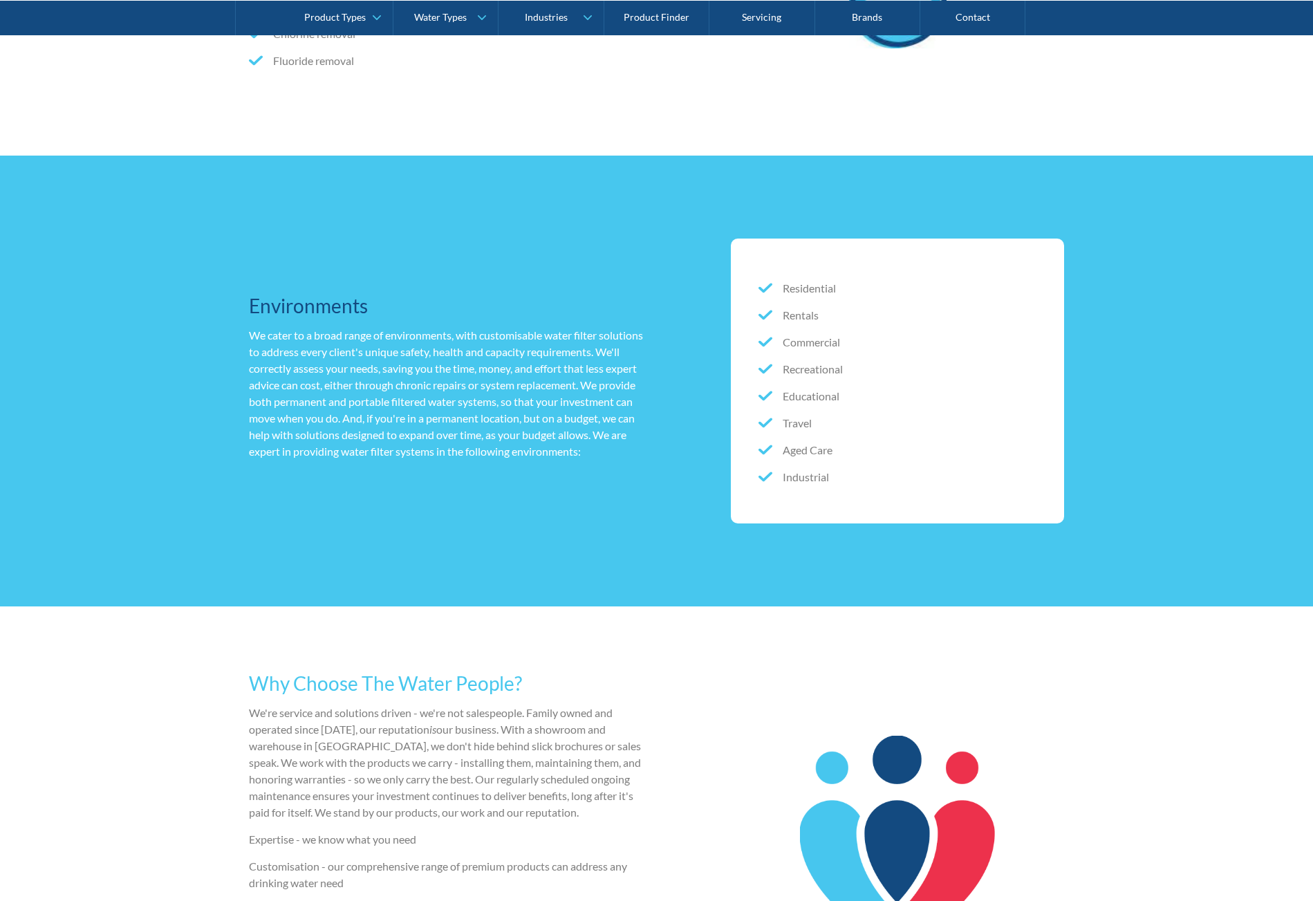
drag, startPoint x: 1056, startPoint y: 504, endPoint x: 982, endPoint y: 310, distance: 207.2
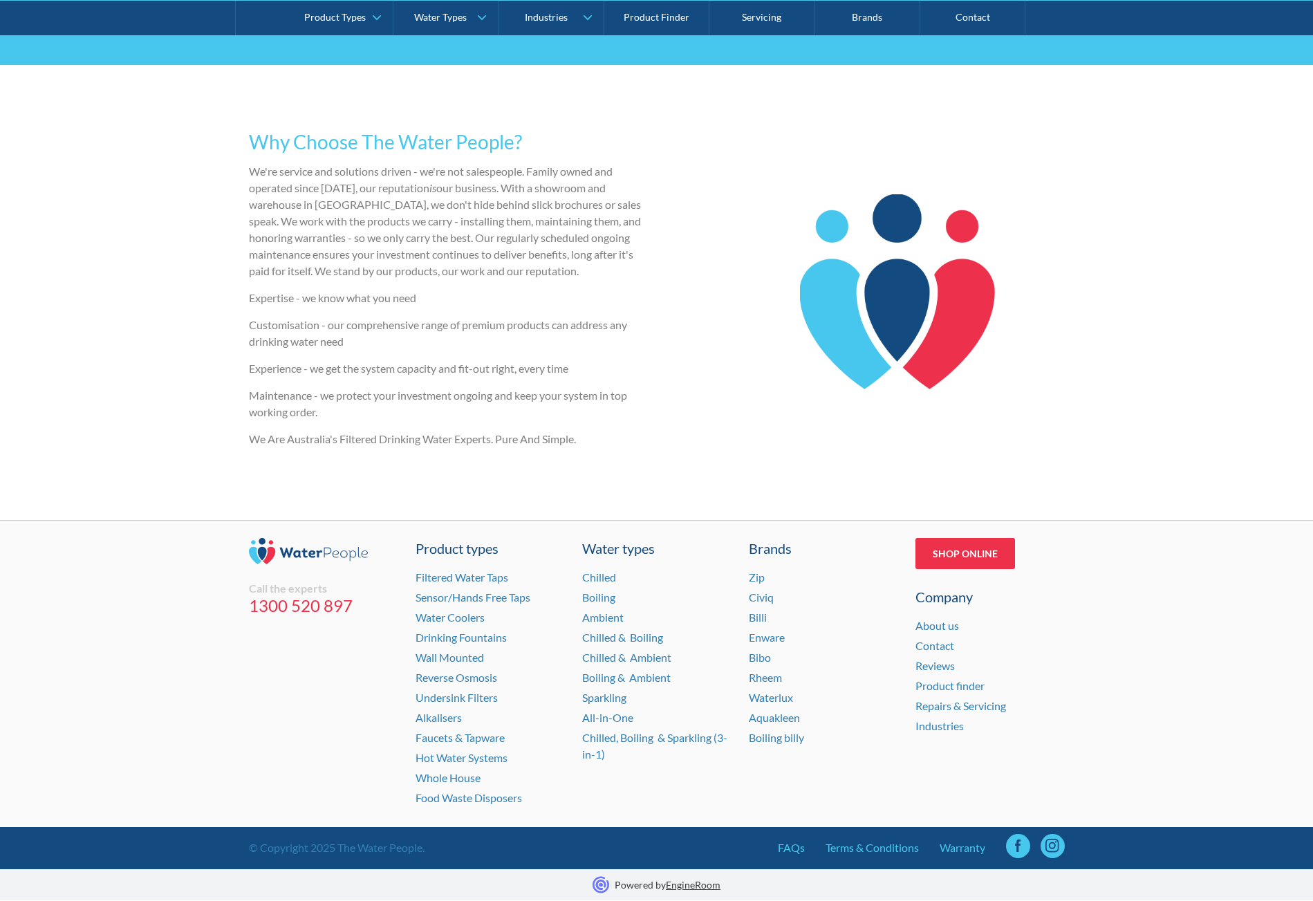
drag, startPoint x: 482, startPoint y: 451, endPoint x: 570, endPoint y: 704, distance: 267.6
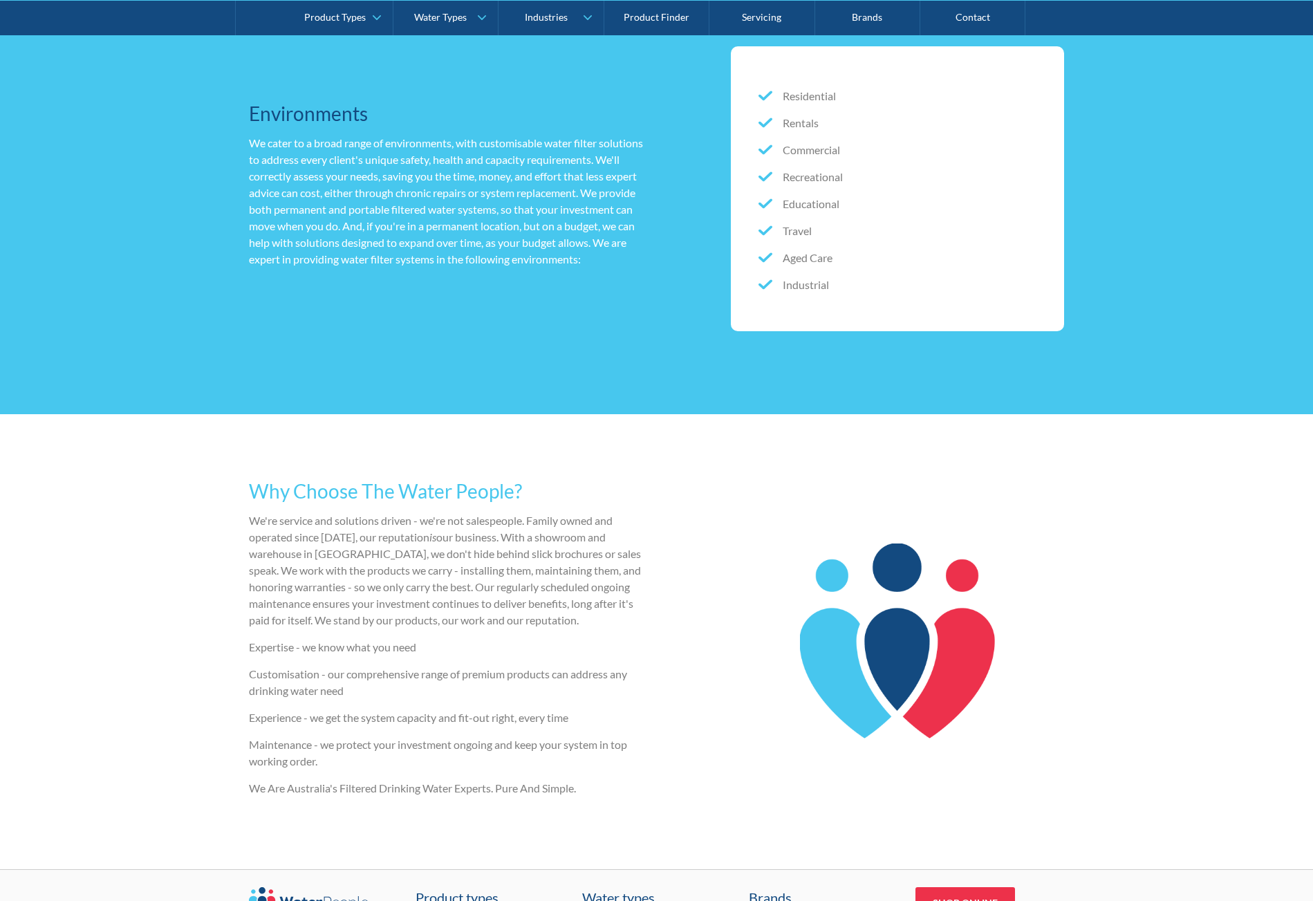
scroll to position [0, 0]
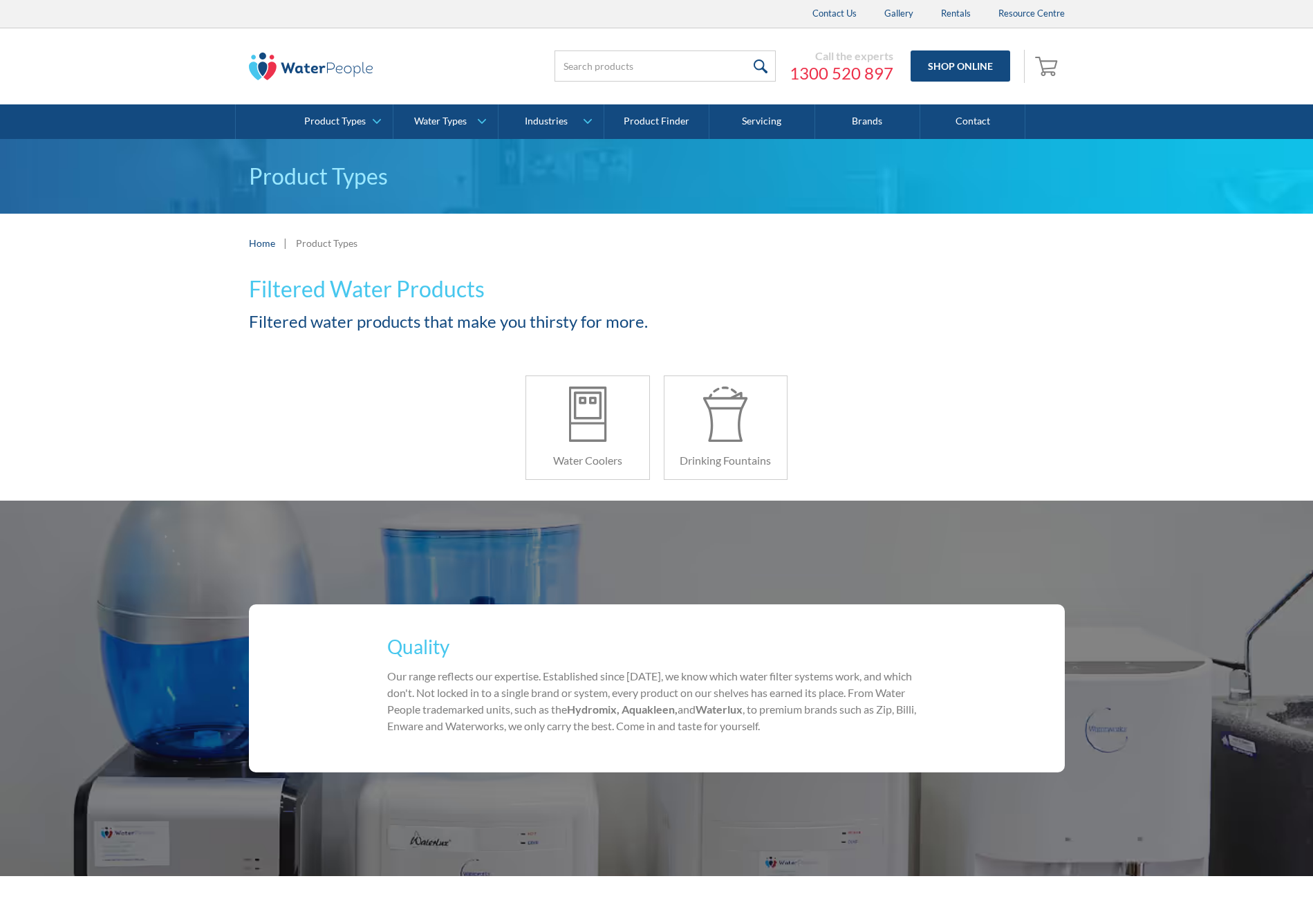
drag, startPoint x: 1091, startPoint y: 513, endPoint x: 986, endPoint y: 167, distance: 361.2
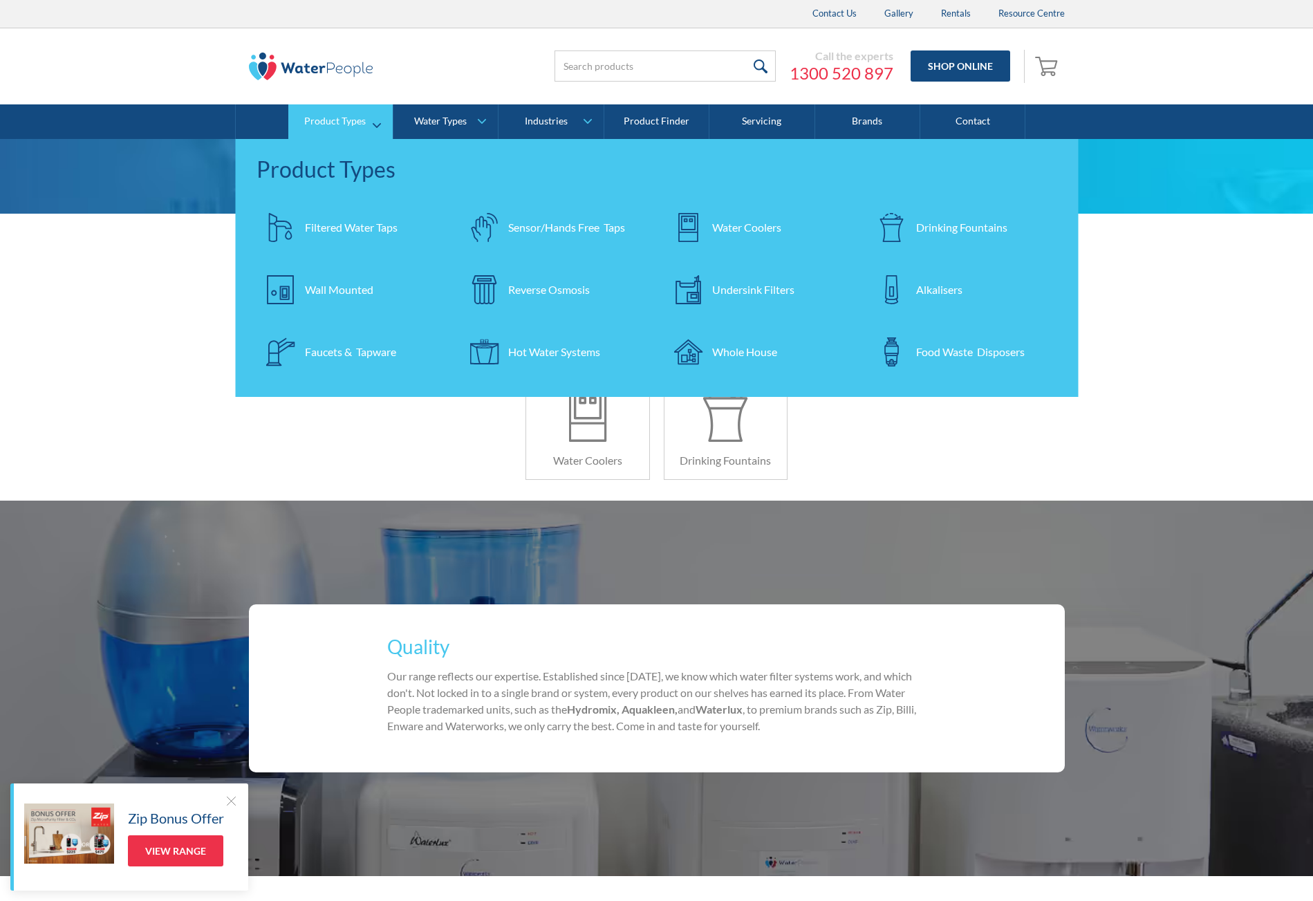
click at [987, 225] on div "Drinking Fountains" at bounding box center [961, 227] width 91 height 17
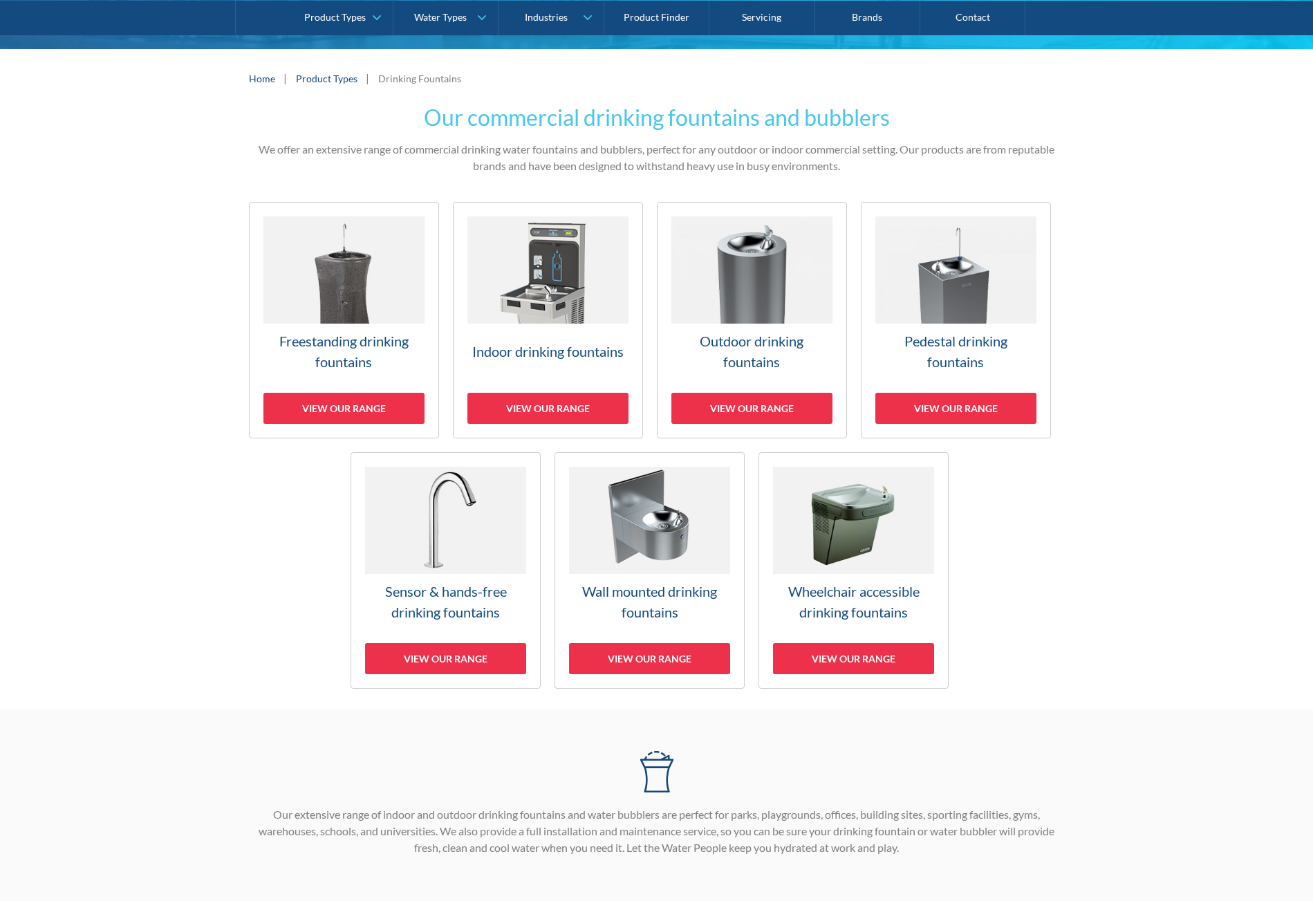
scroll to position [276, 0]
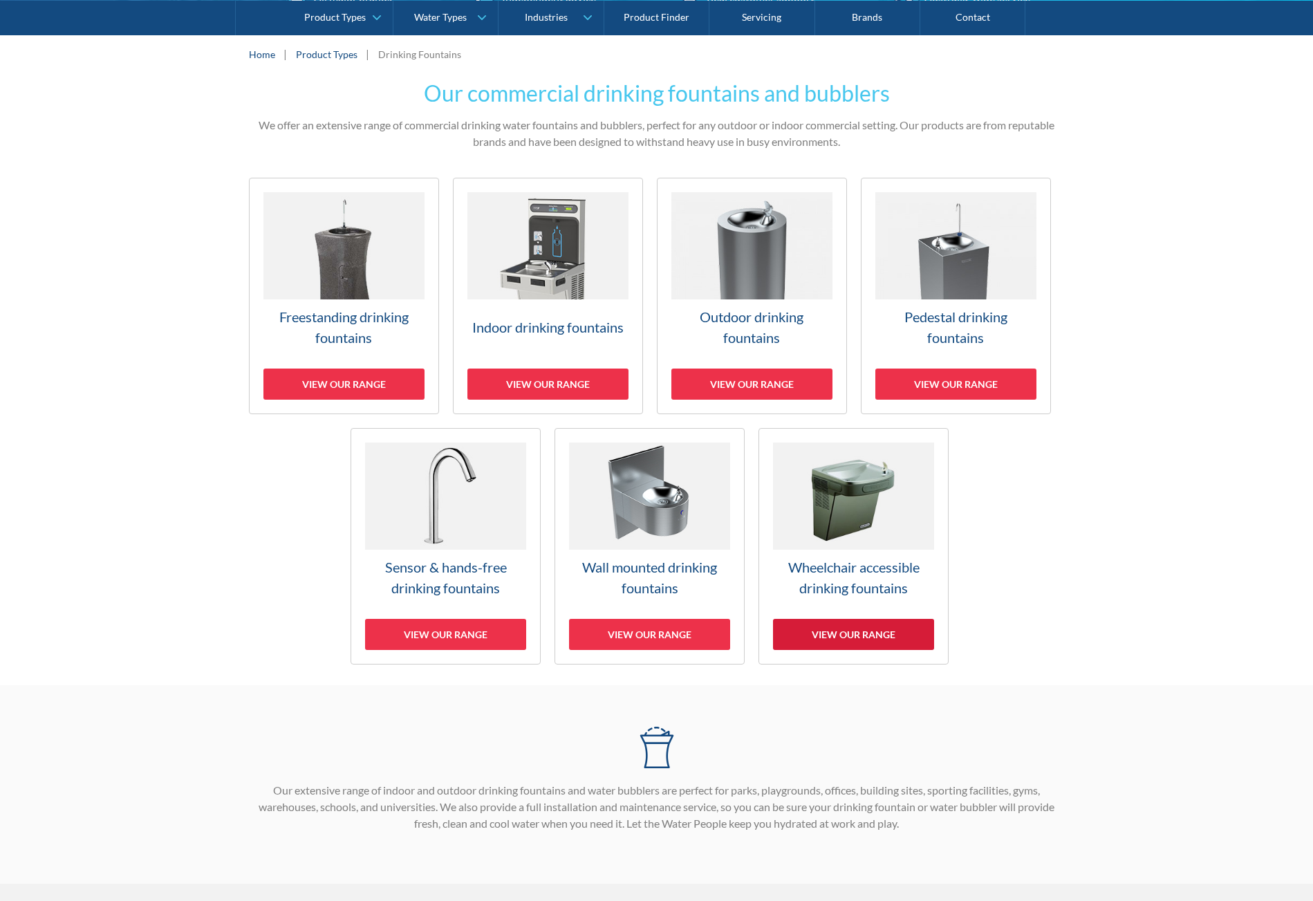
click at [823, 626] on div "View our range" at bounding box center [853, 634] width 161 height 31
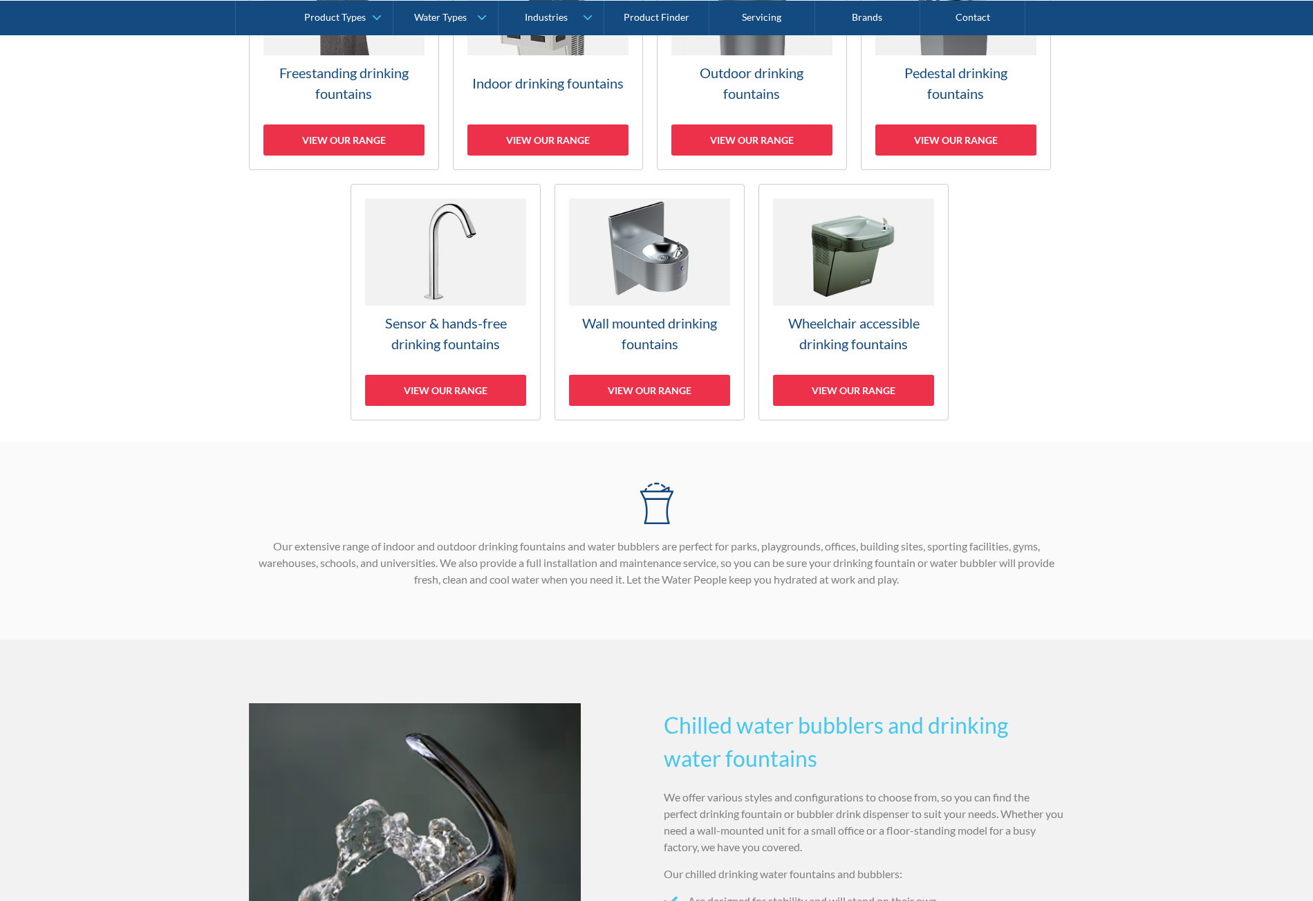
scroll to position [415, 0]
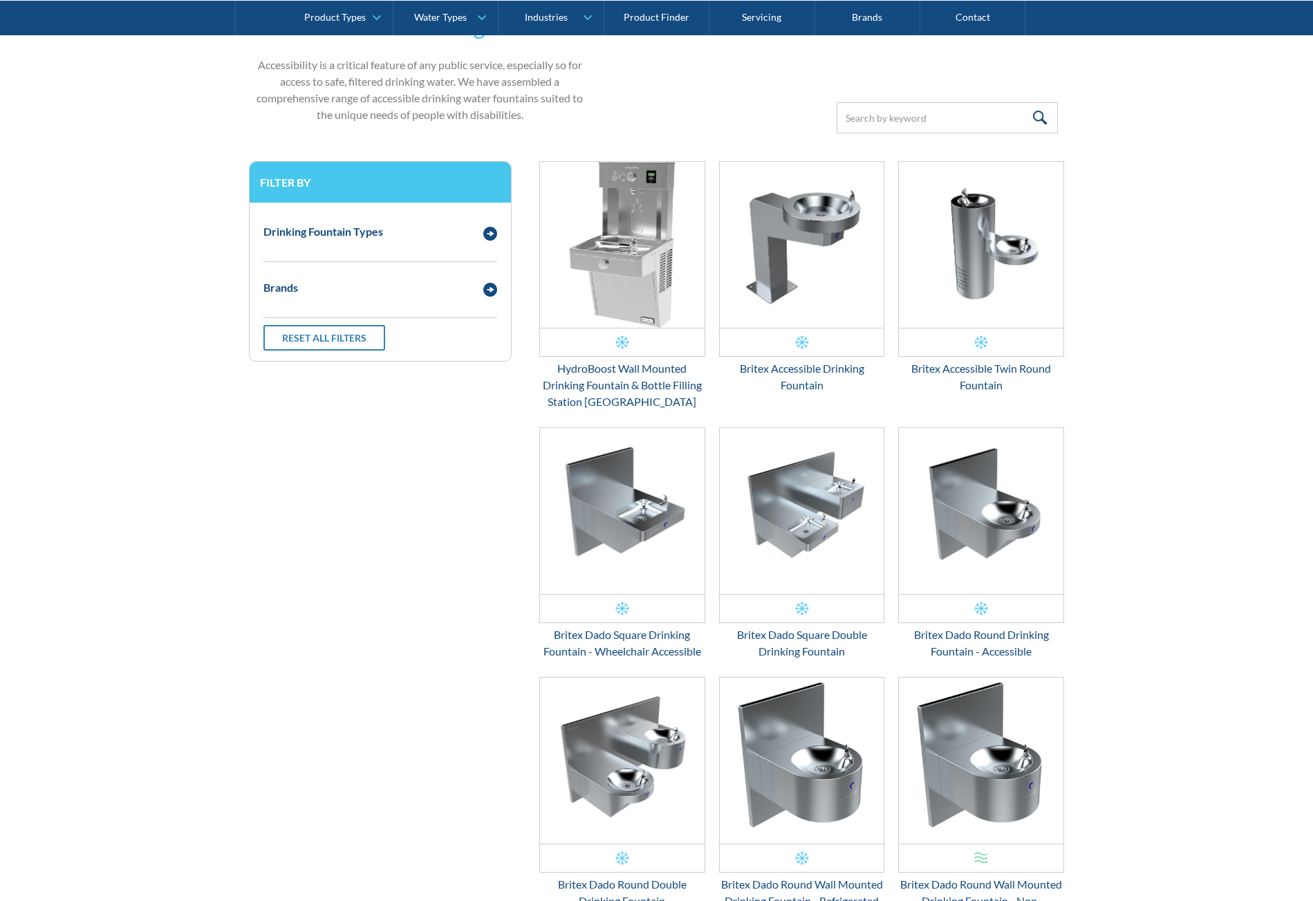
scroll to position [229, 0]
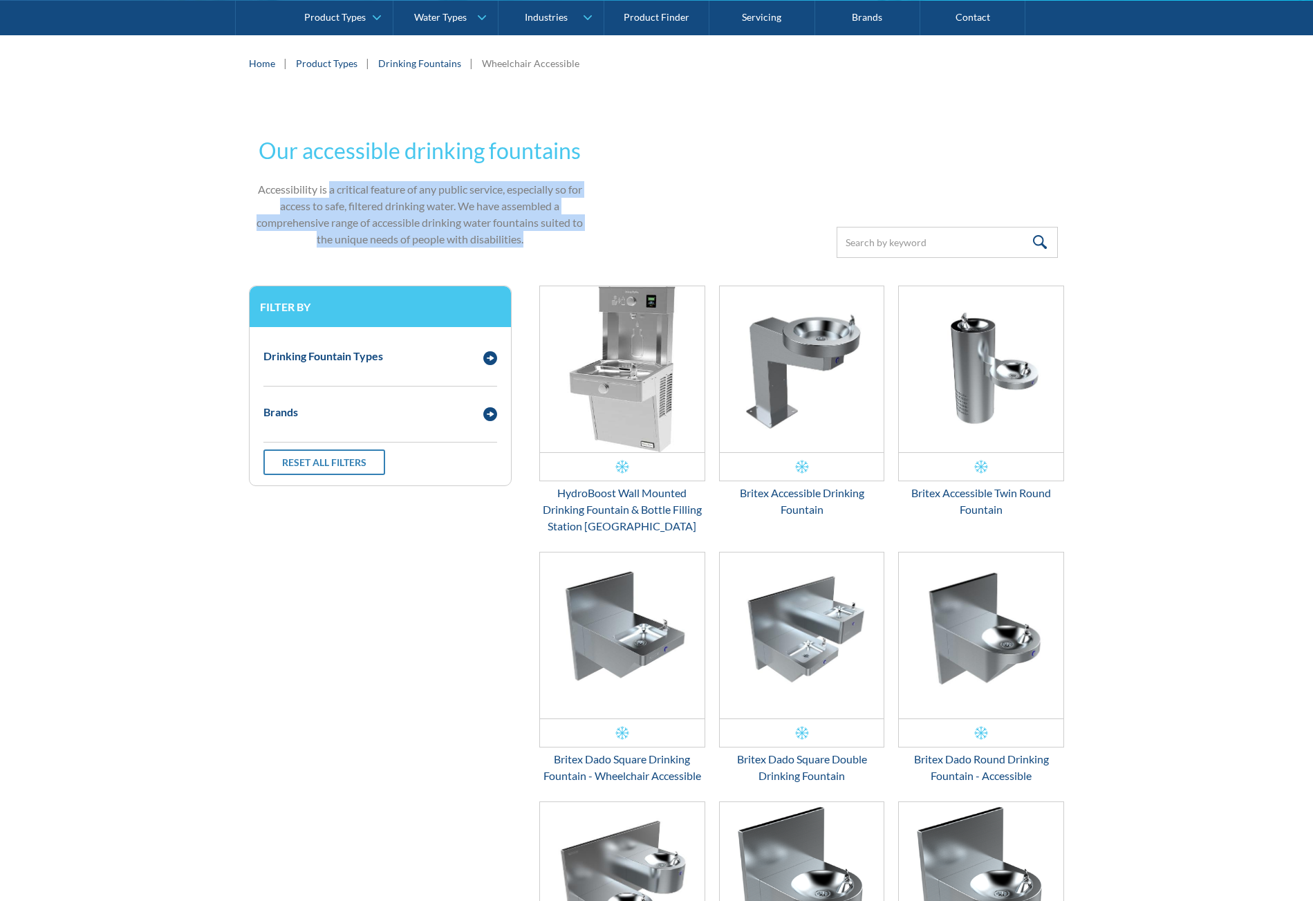
drag, startPoint x: 328, startPoint y: 186, endPoint x: 548, endPoint y: 236, distance: 226.0
click at [548, 236] on p "Accessibility is a critical feature of any public service, especially so for ac…" at bounding box center [420, 214] width 343 height 66
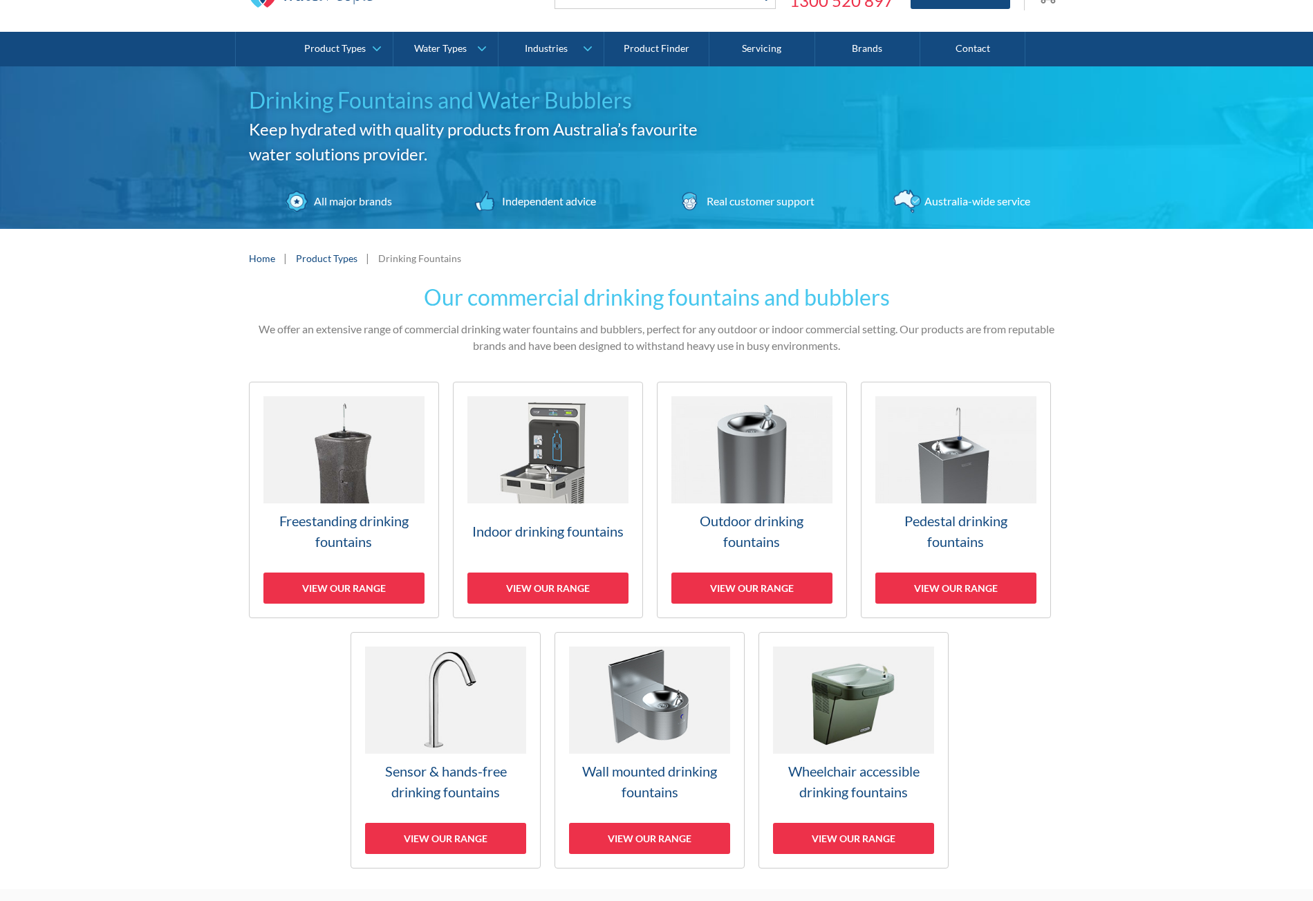
scroll to position [69, 0]
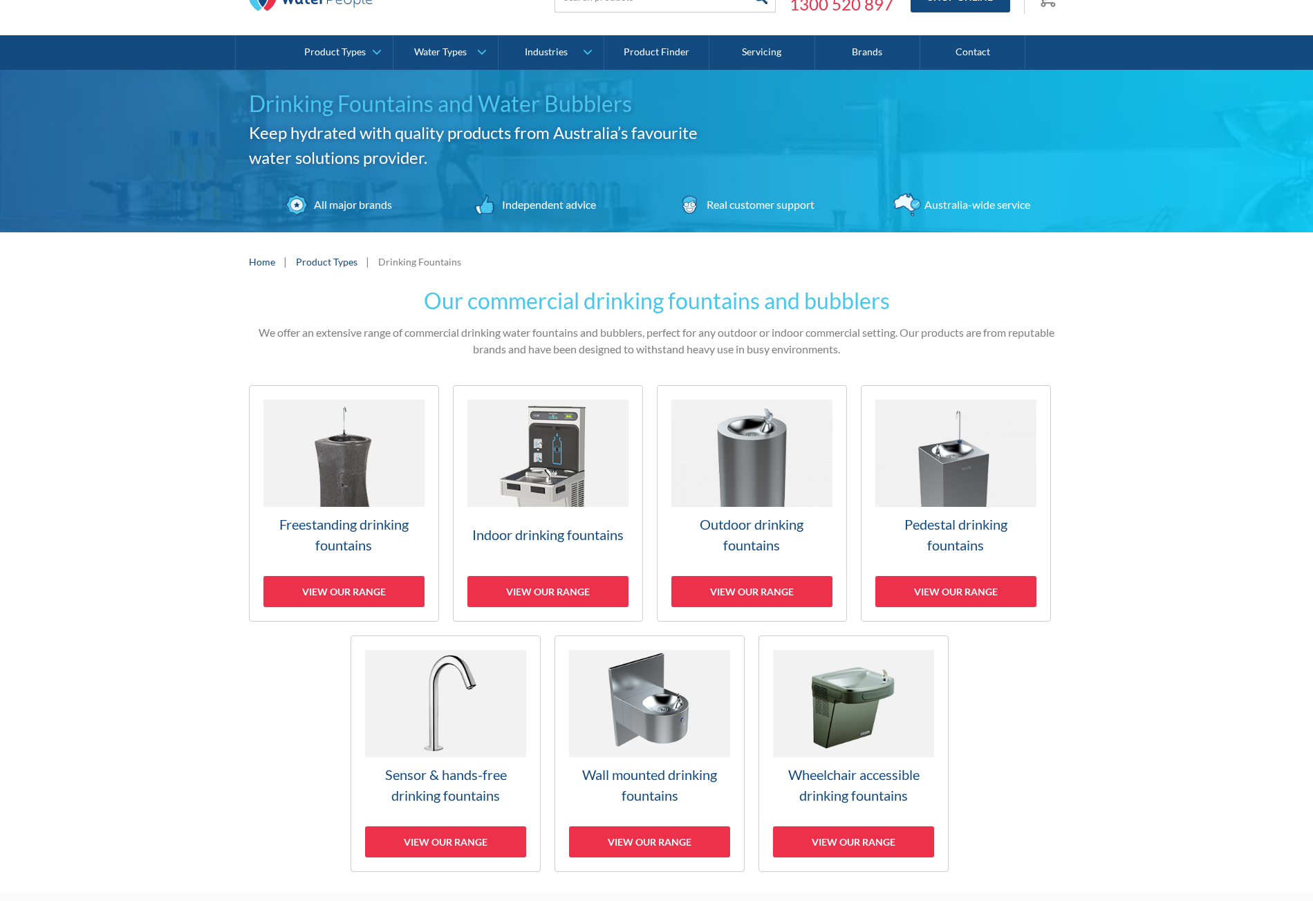
click at [715, 245] on div "Home | Product Types | Drinking Fountains" at bounding box center [656, 261] width 1313 height 59
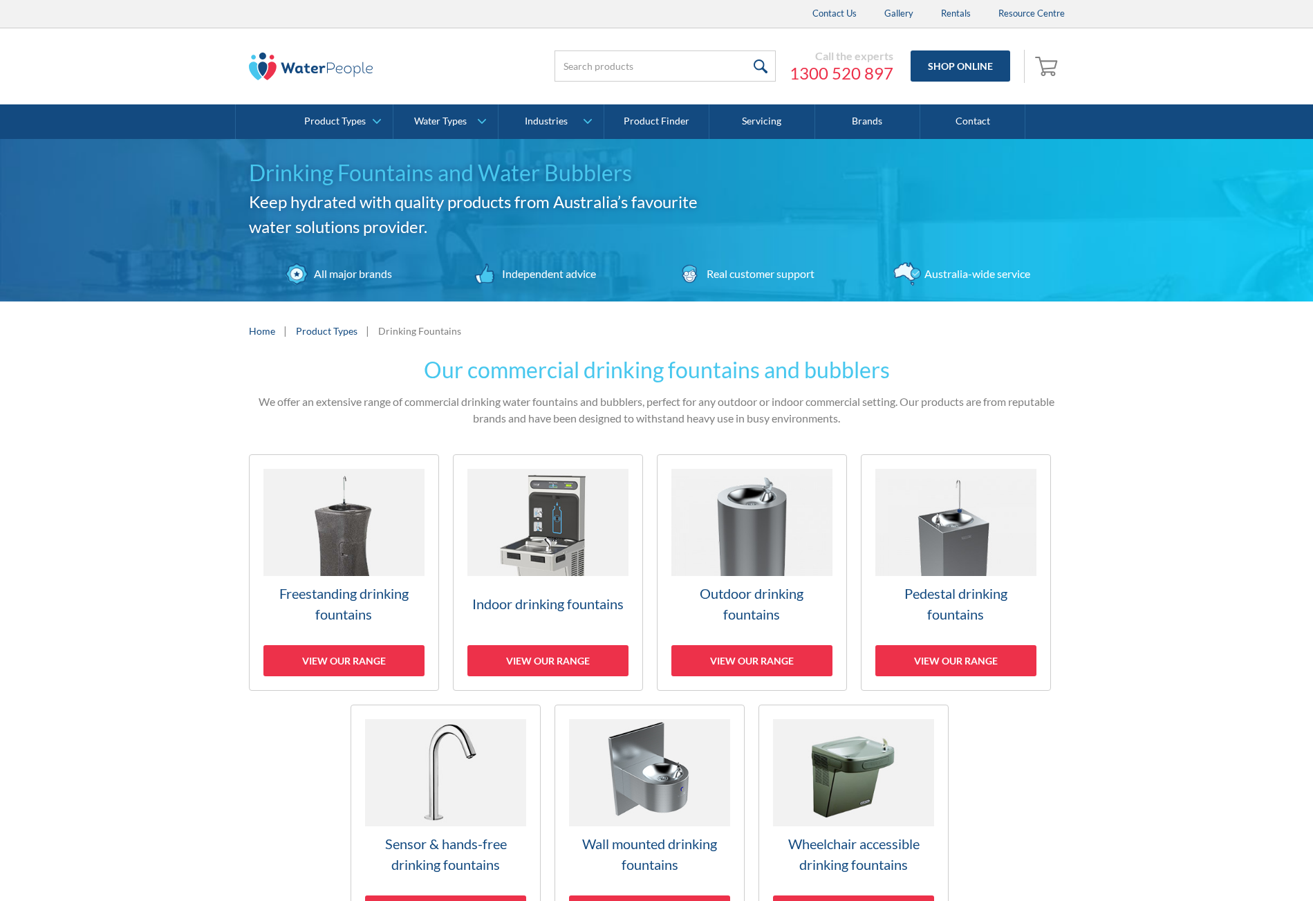
scroll to position [346, 0]
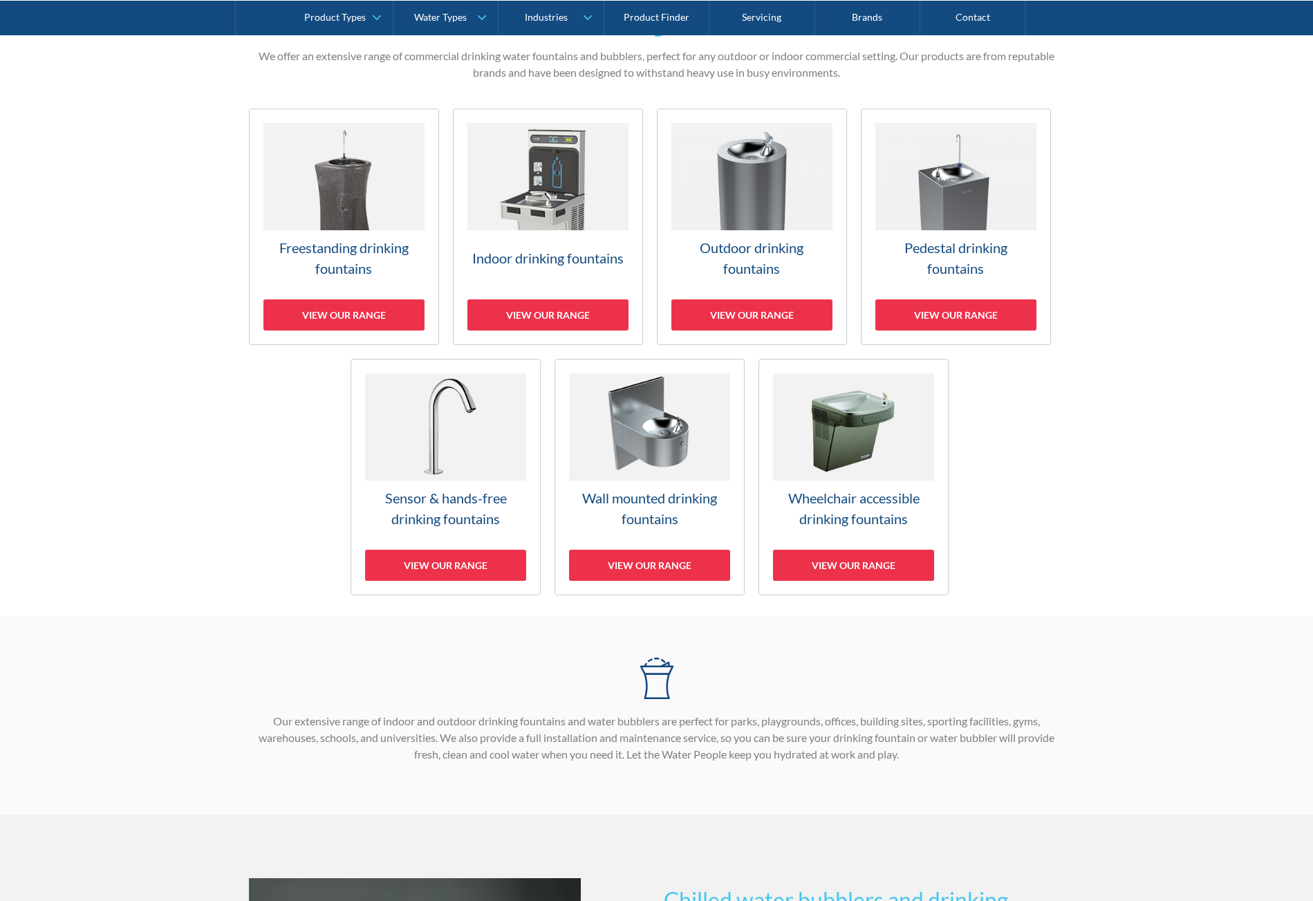
click at [190, 401] on div "Our commercial drinking fountains and bubblers We offer an extensive range of c…" at bounding box center [656, 316] width 1313 height 602
click at [326, 245] on h3 "Freestanding drinking fountains" at bounding box center [343, 257] width 161 height 41
click at [346, 199] on img at bounding box center [343, 176] width 161 height 107
click at [937, 315] on div "View our range" at bounding box center [955, 314] width 161 height 31
click at [957, 317] on div "View our range" at bounding box center [955, 314] width 161 height 31
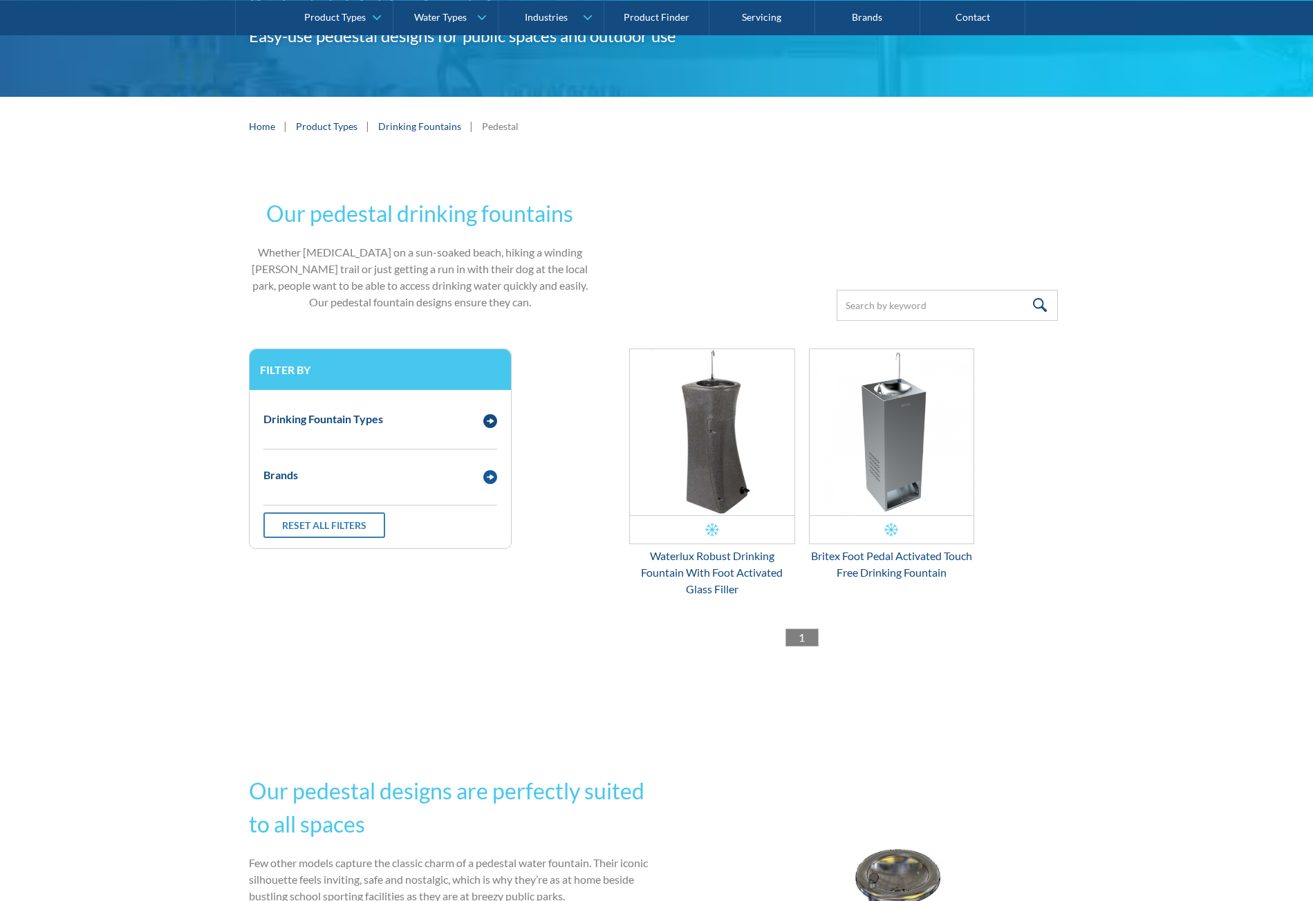
scroll to position [142, 0]
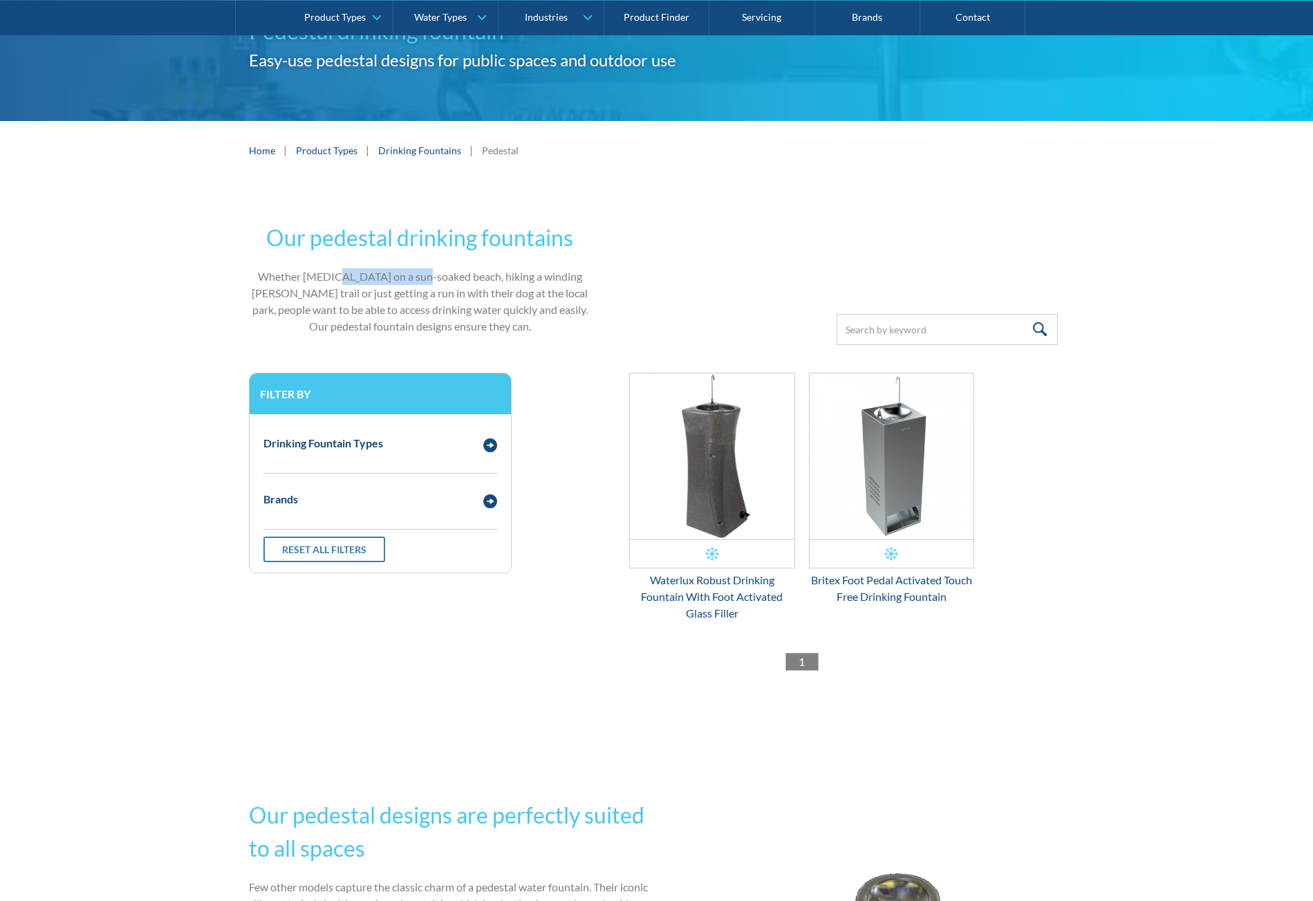
drag, startPoint x: 371, startPoint y: 274, endPoint x: 412, endPoint y: 276, distance: 40.9
click at [412, 276] on p "Whether tanning on a sun-soaked beach, hiking a winding bush trail or just gett…" at bounding box center [420, 301] width 343 height 66
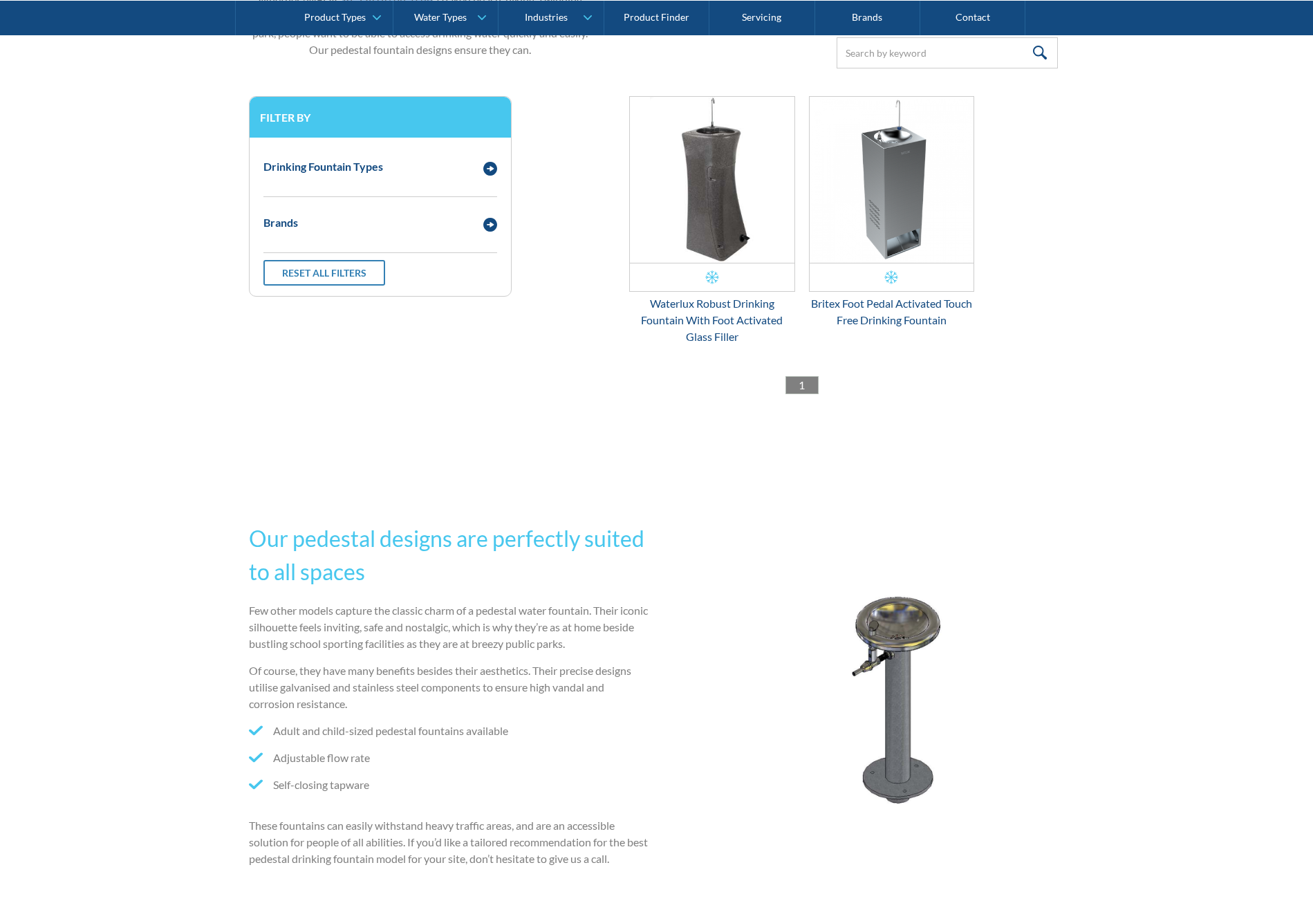
scroll to position [626, 0]
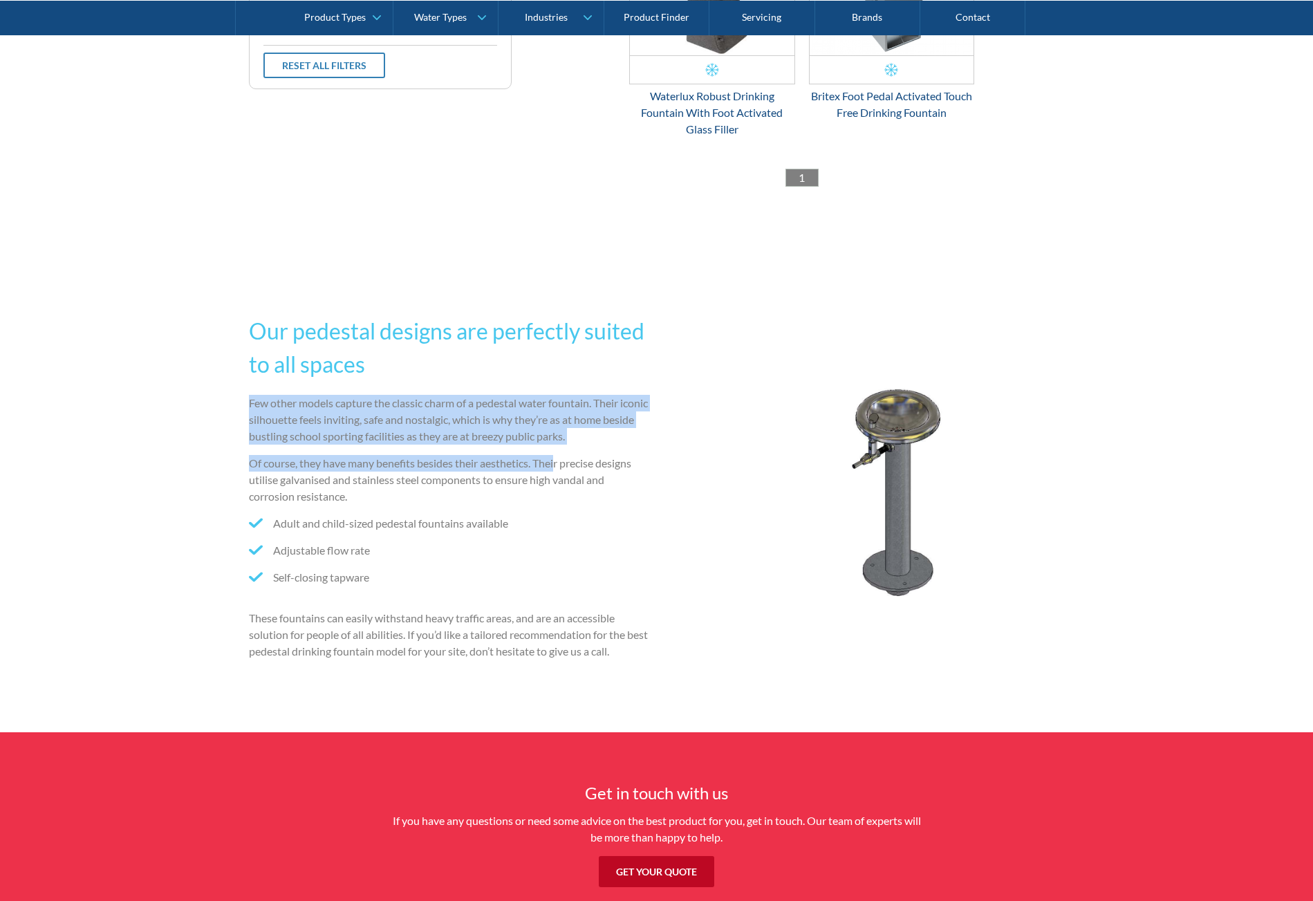
drag, startPoint x: 250, startPoint y: 407, endPoint x: 559, endPoint y: 458, distance: 313.9
click at [559, 458] on div "Few other models capture the classic charm of a pedestal water fountain. Their …" at bounding box center [450, 532] width 402 height 275
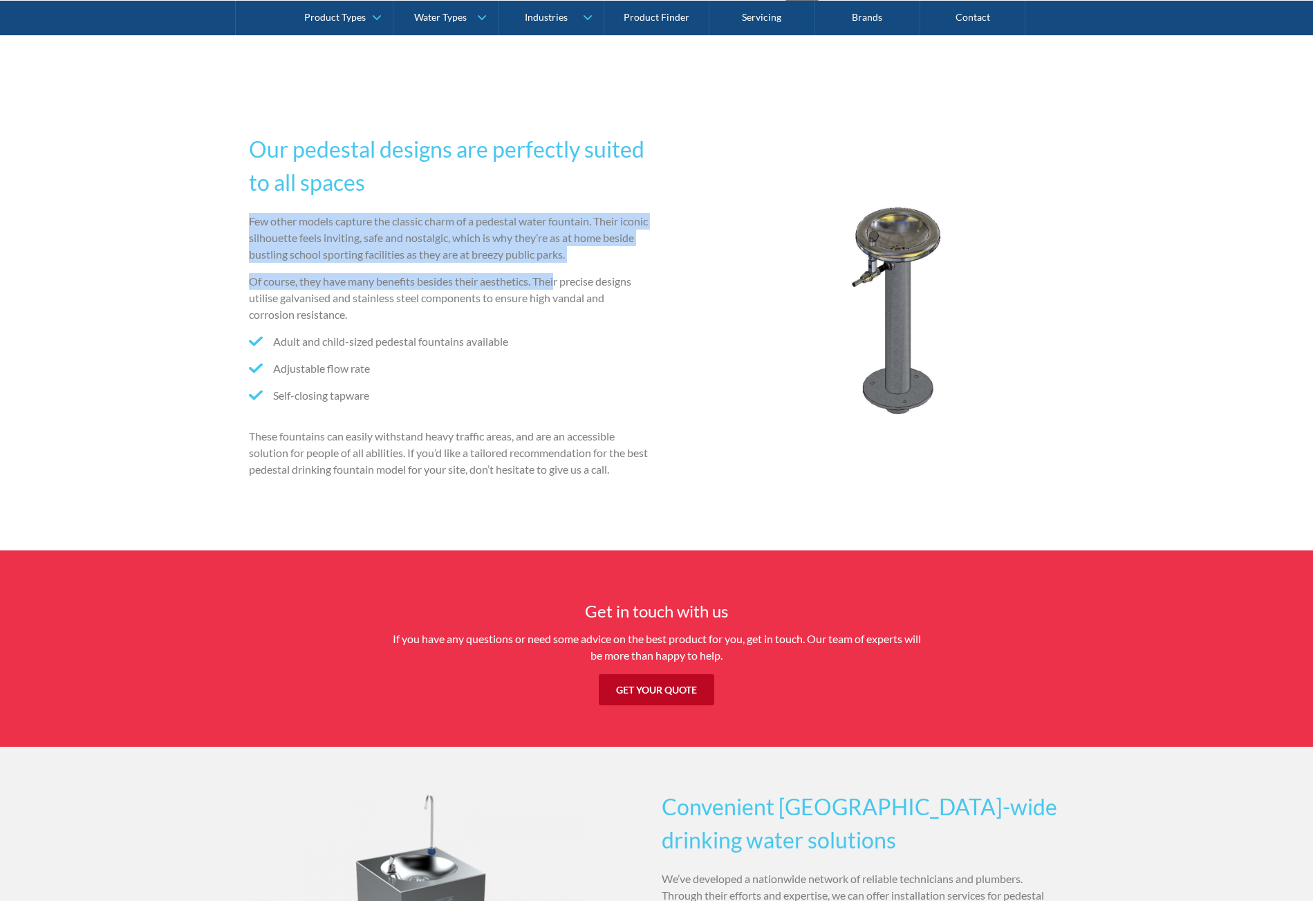
scroll to position [833, 0]
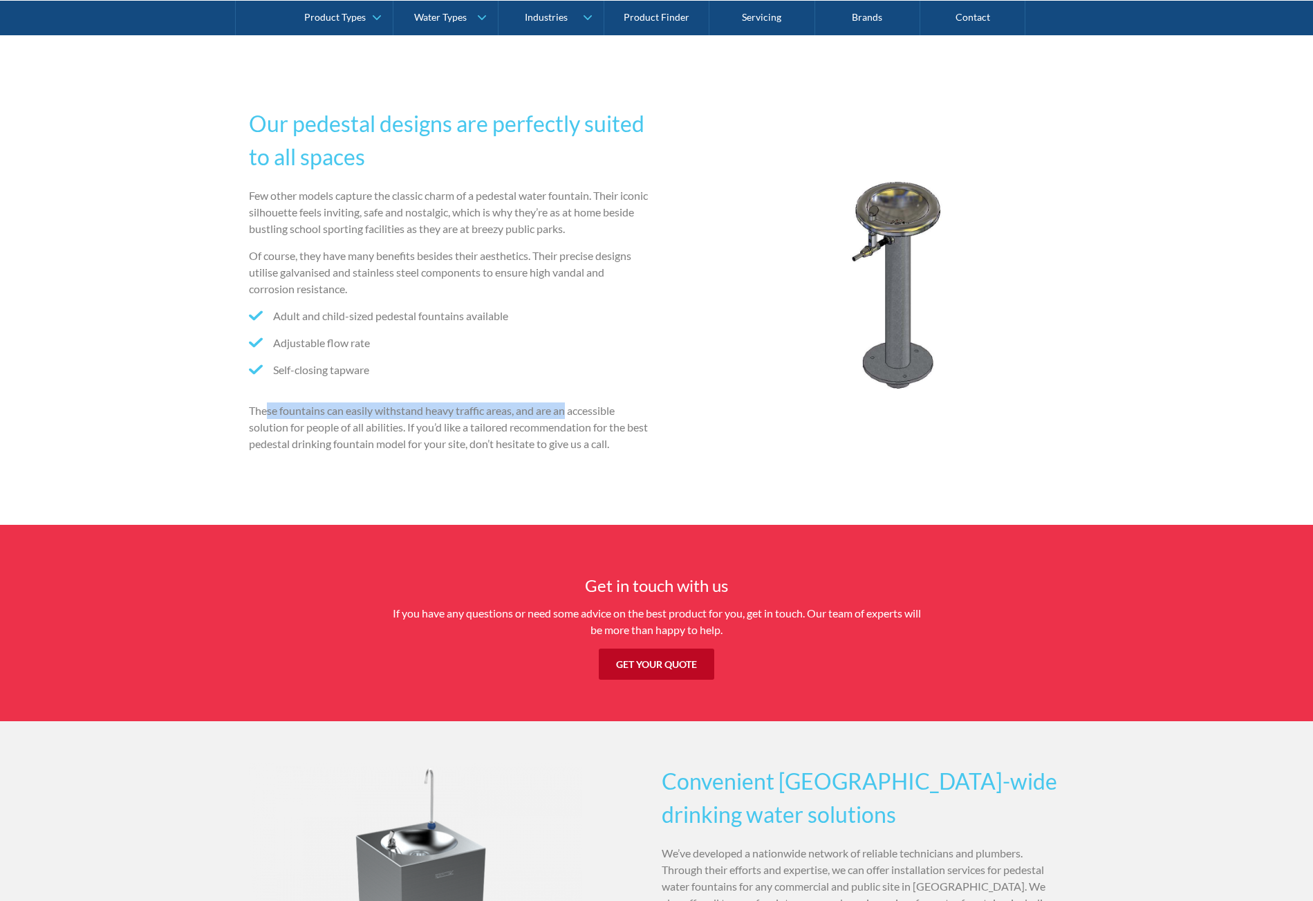
drag, startPoint x: 267, startPoint y: 408, endPoint x: 588, endPoint y: 430, distance: 321.5
click at [572, 417] on p "These fountains can easily withstand heavy traffic areas, and are an accessible…" at bounding box center [450, 427] width 402 height 50
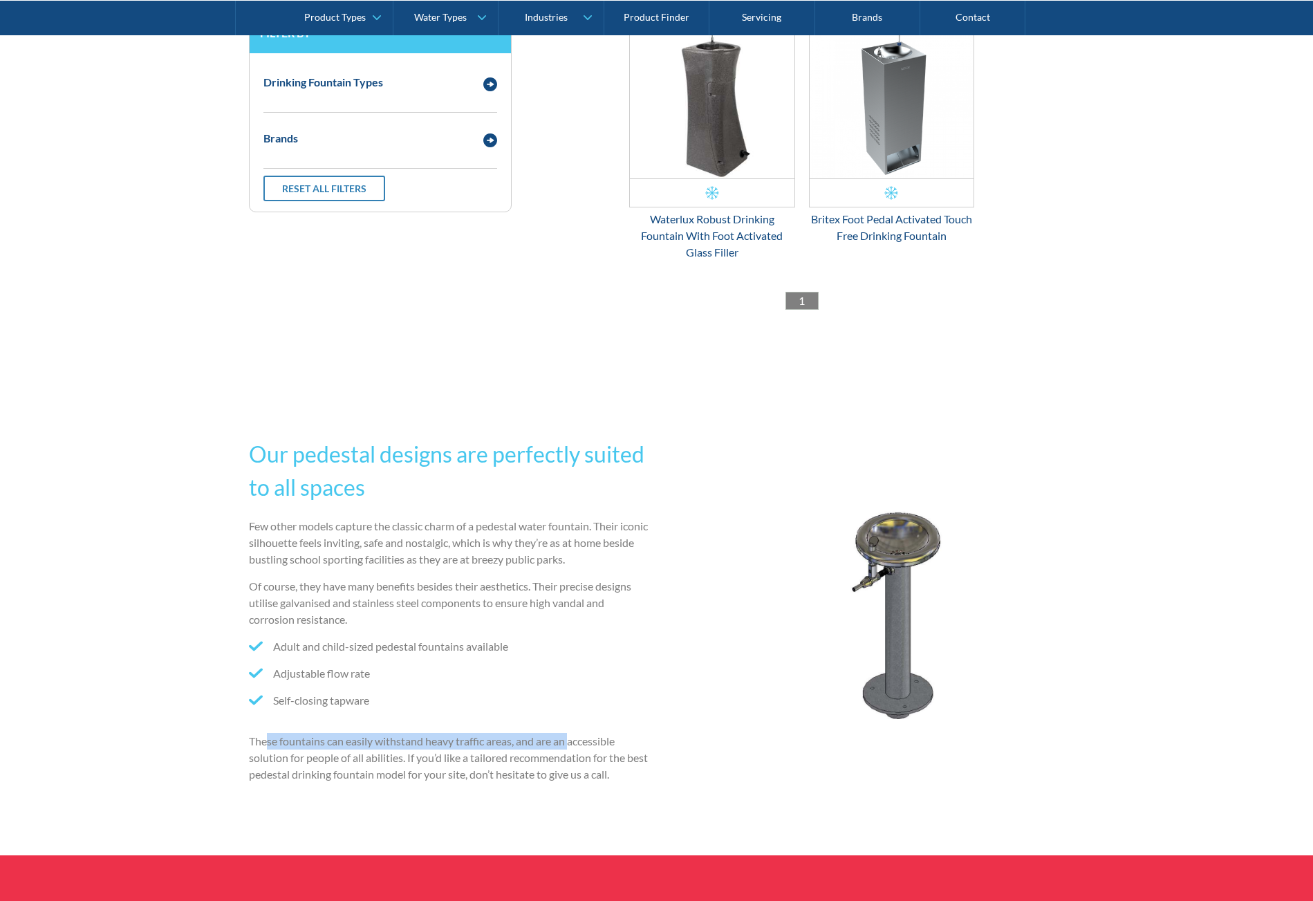
scroll to position [314, 0]
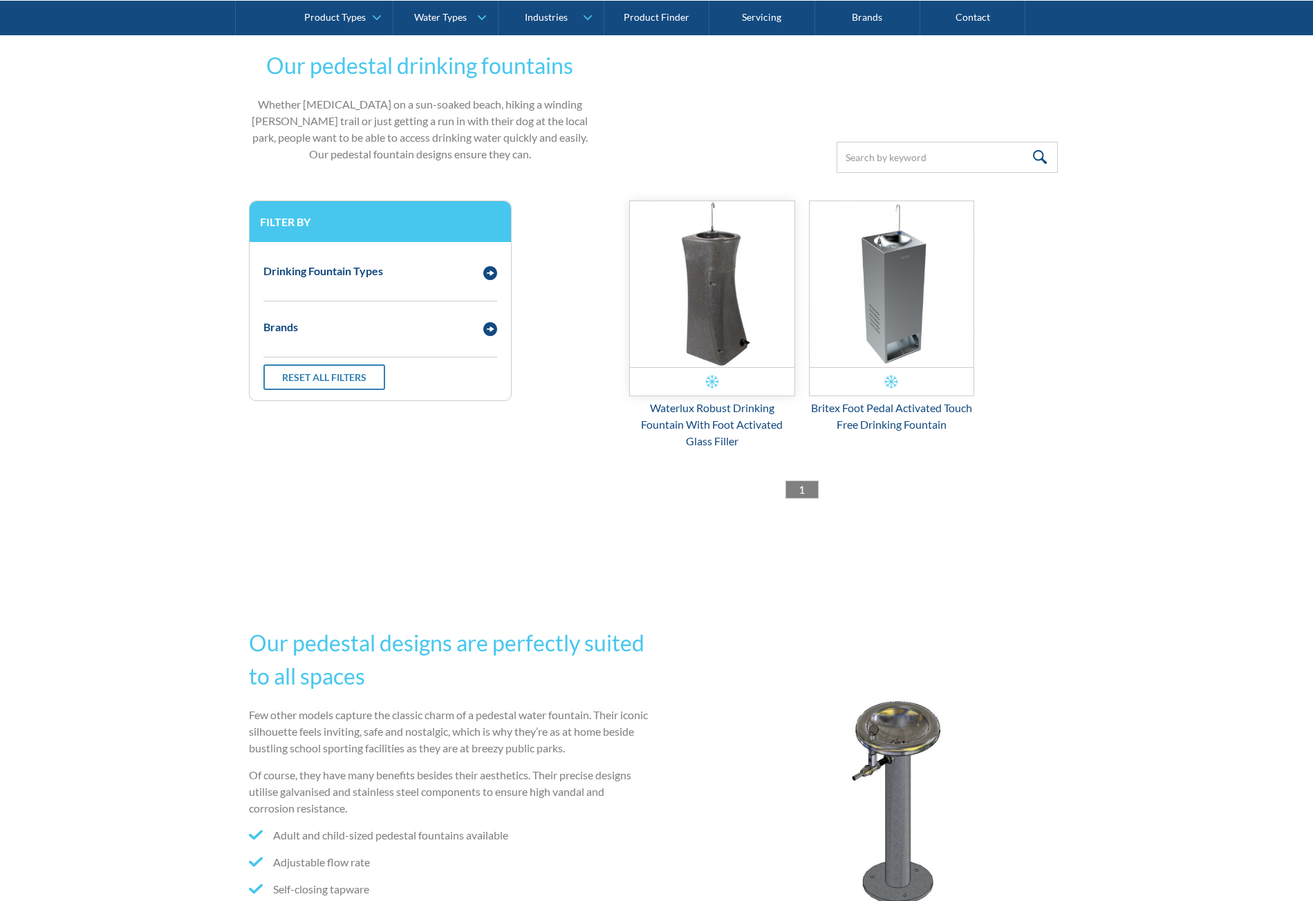
click at [658, 317] on img "Email Form 3" at bounding box center [712, 284] width 165 height 166
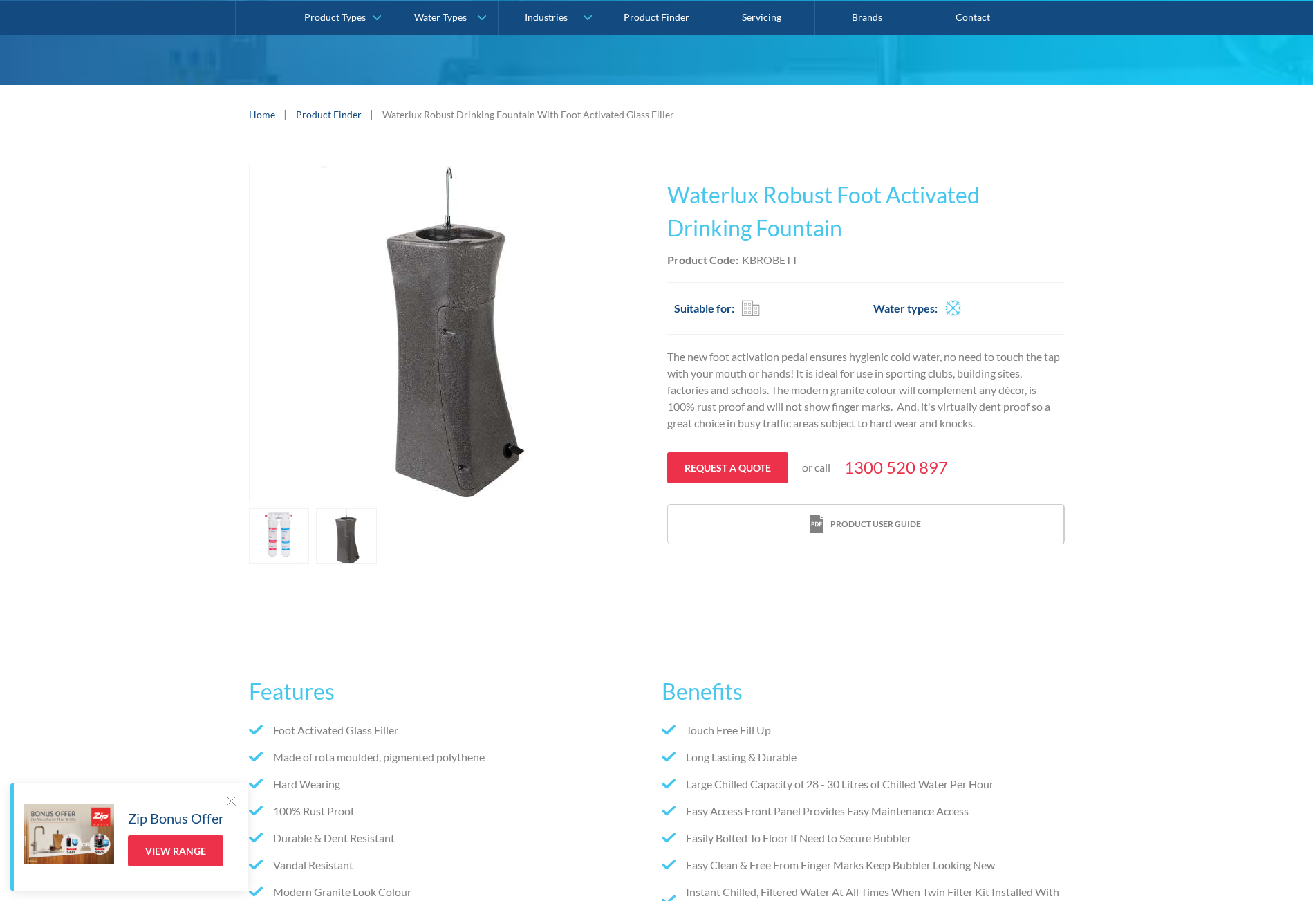
scroll to position [138, 0]
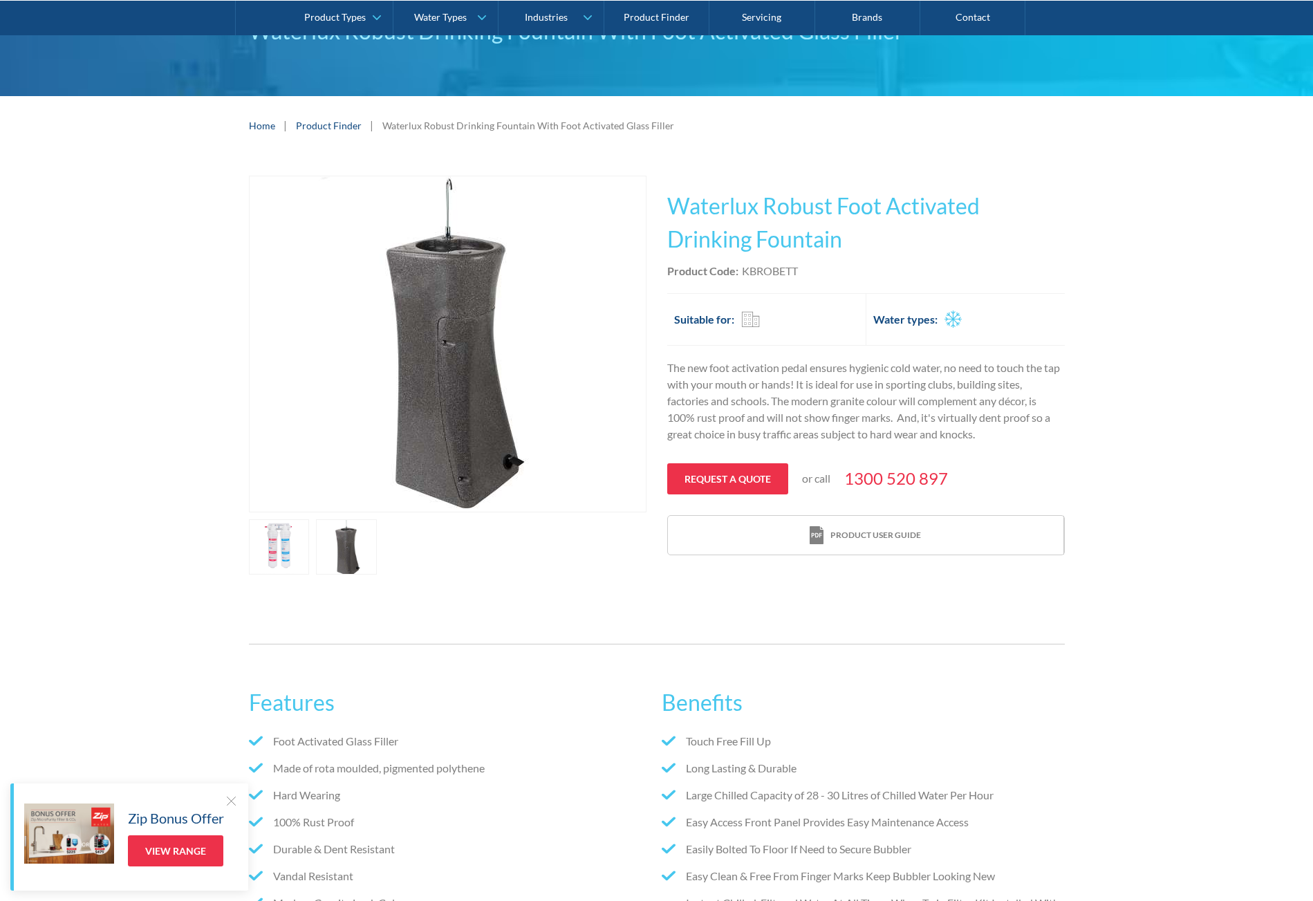
click at [273, 557] on link "open lightbox" at bounding box center [279, 546] width 61 height 55
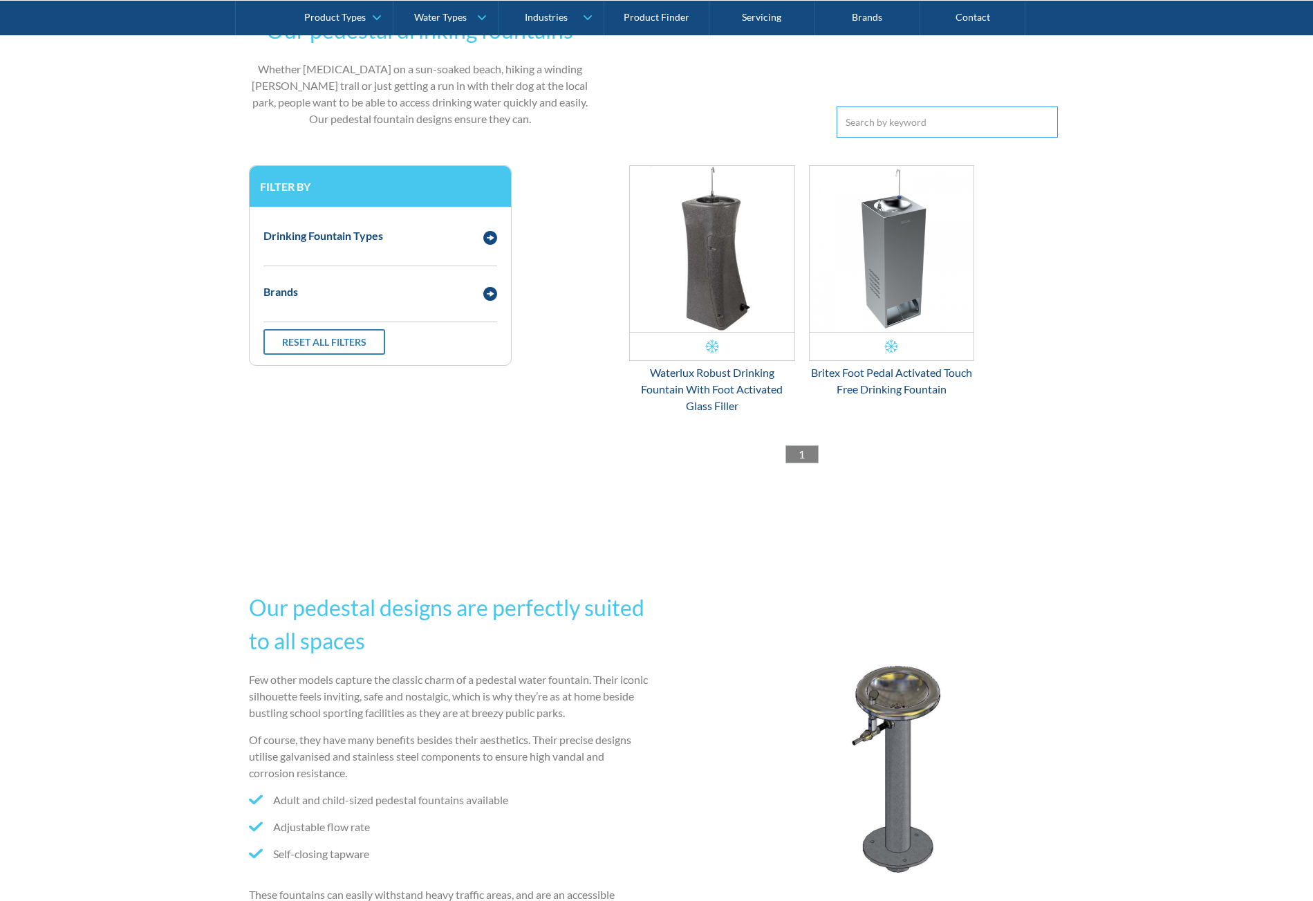
click at [940, 122] on input "Email Form 3" at bounding box center [946, 121] width 221 height 31
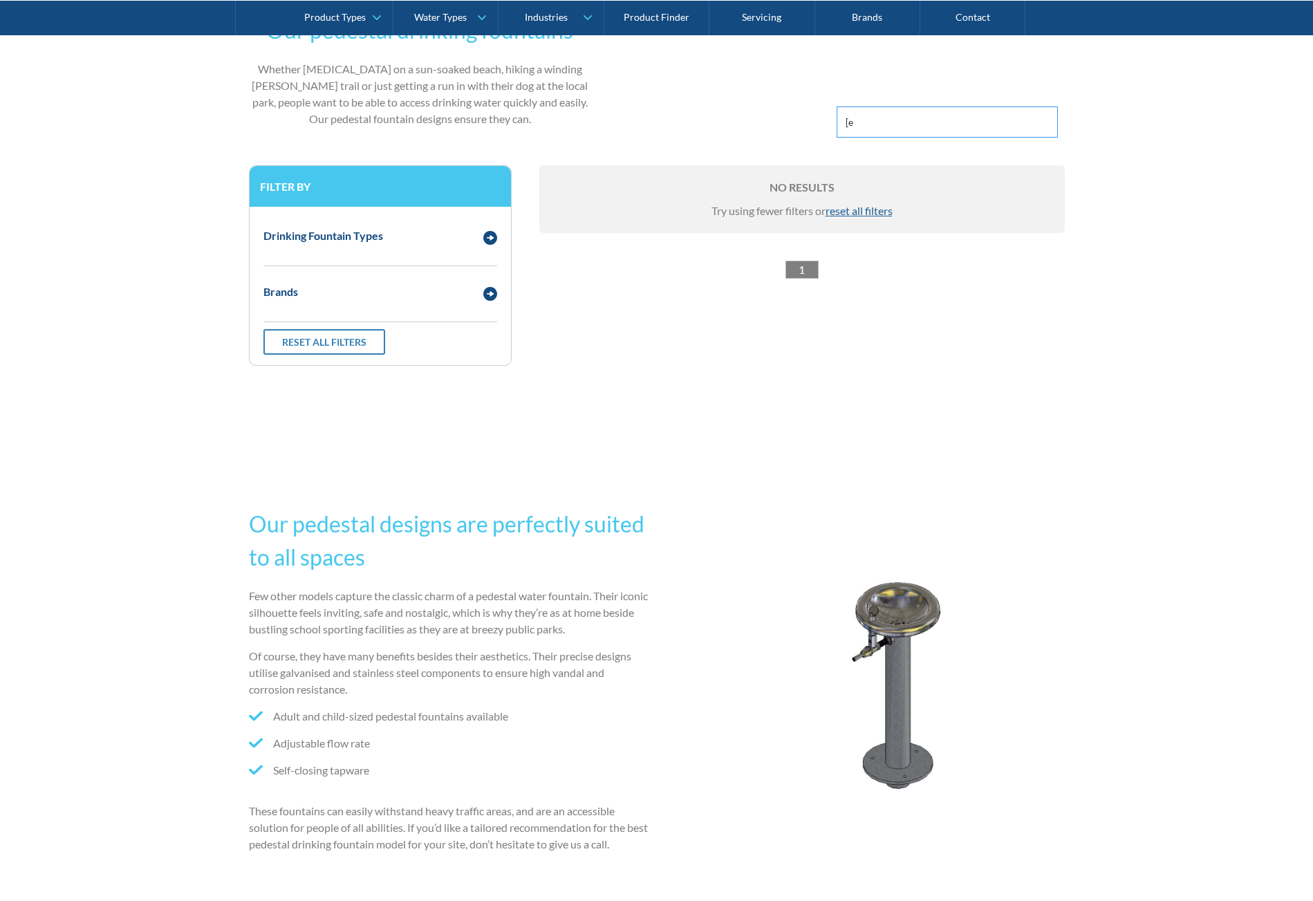
type input "["
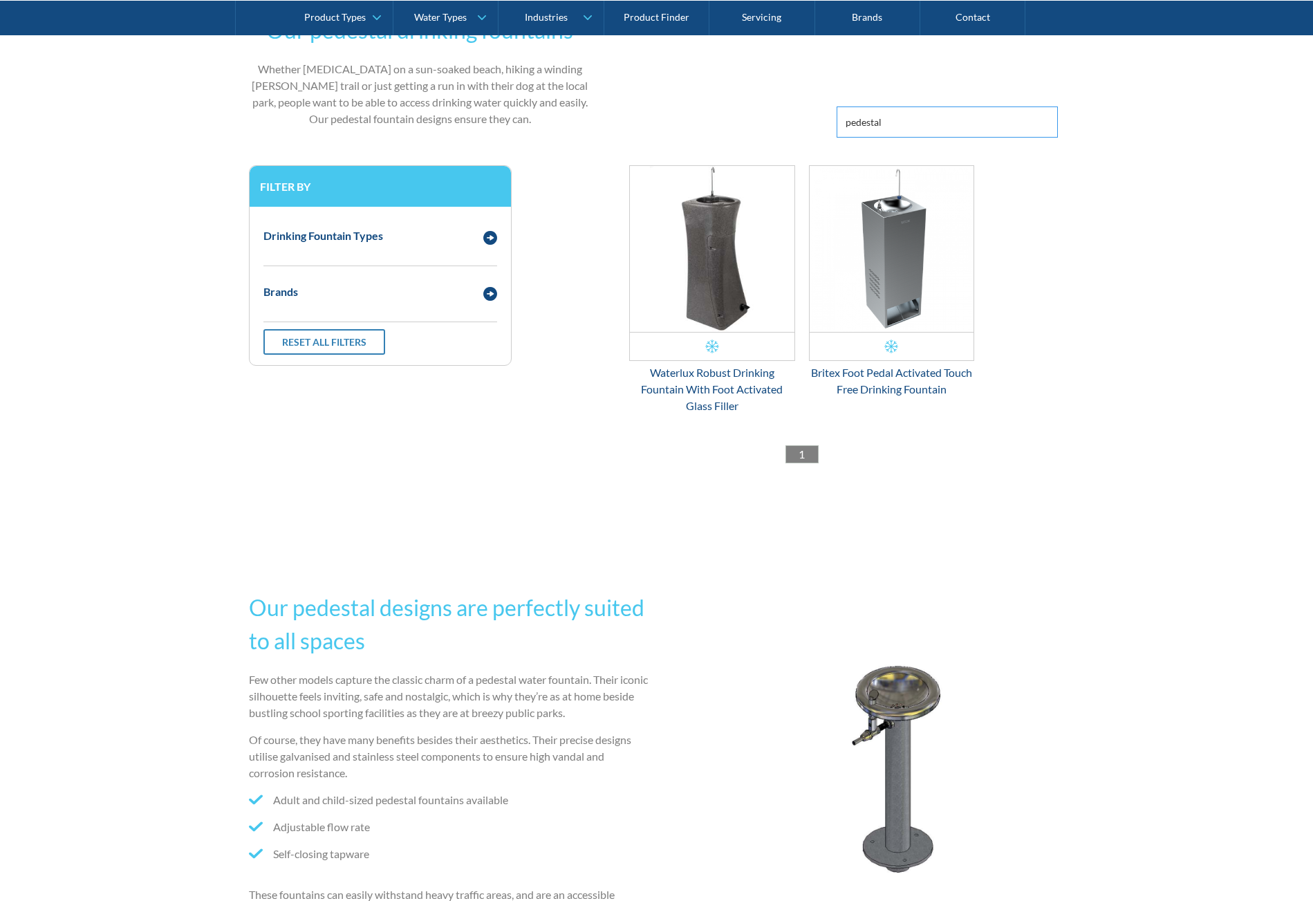
type input "pedestal"
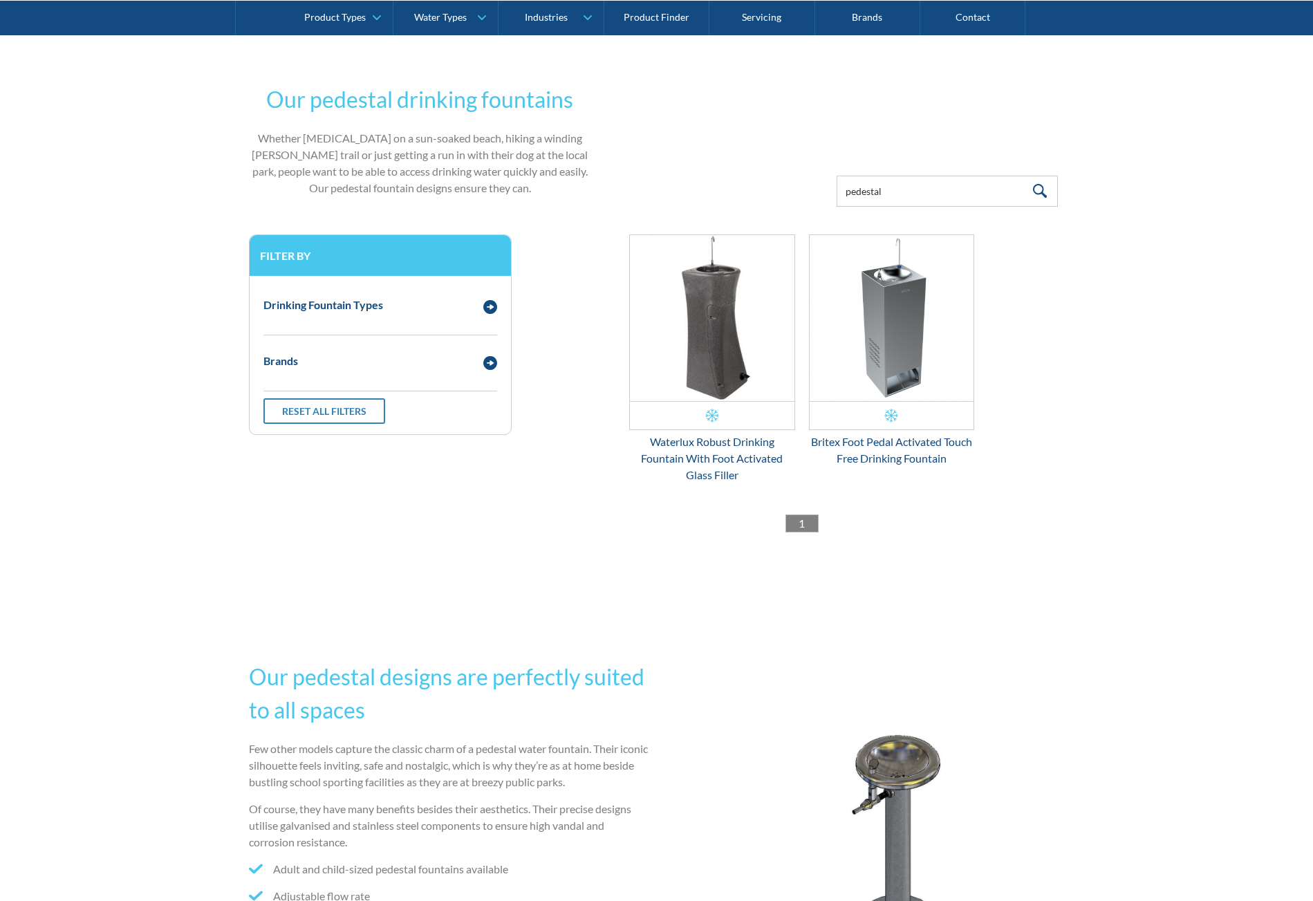
scroll to position [695, 0]
